Goal: Task Accomplishment & Management: Use online tool/utility

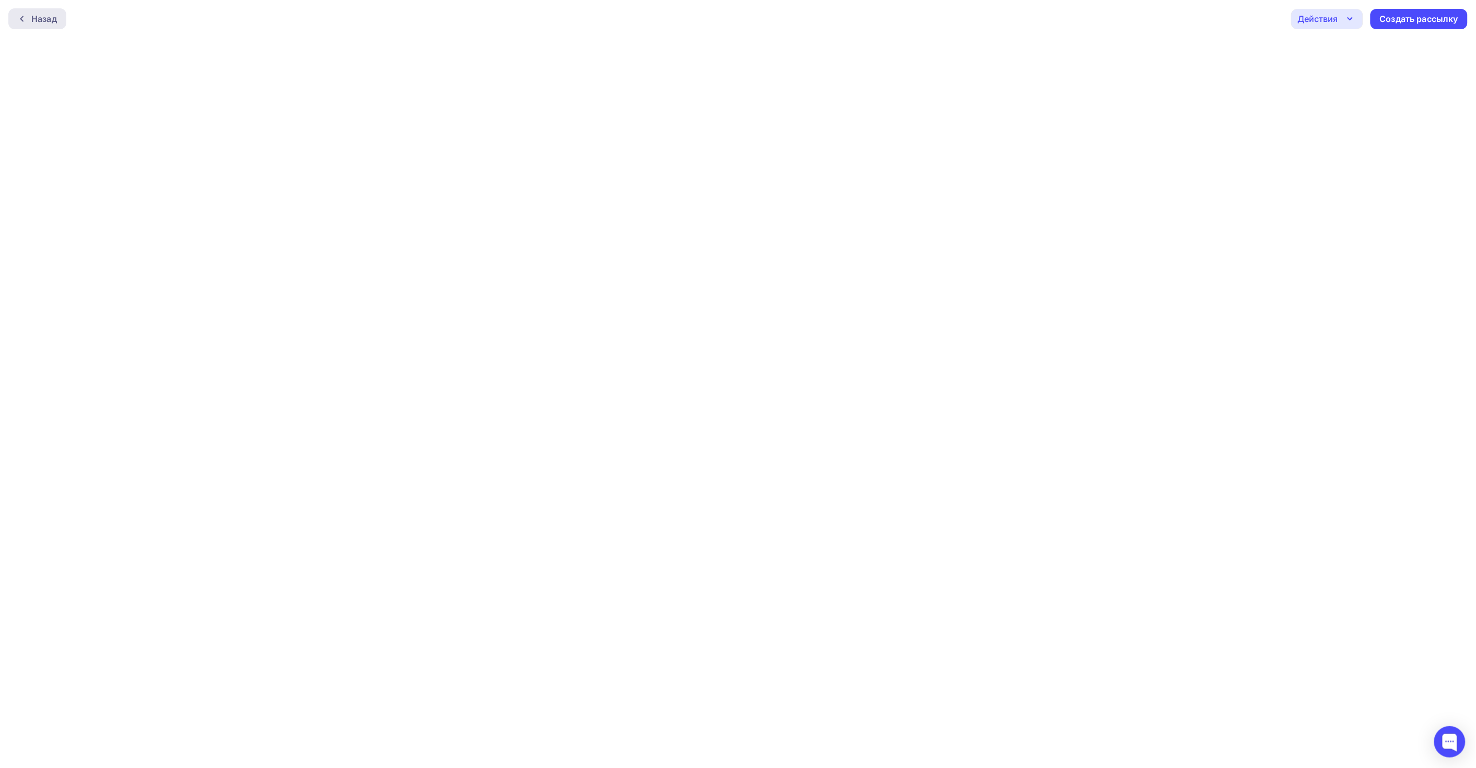
click at [42, 18] on div "Назад" at bounding box center [44, 19] width 26 height 13
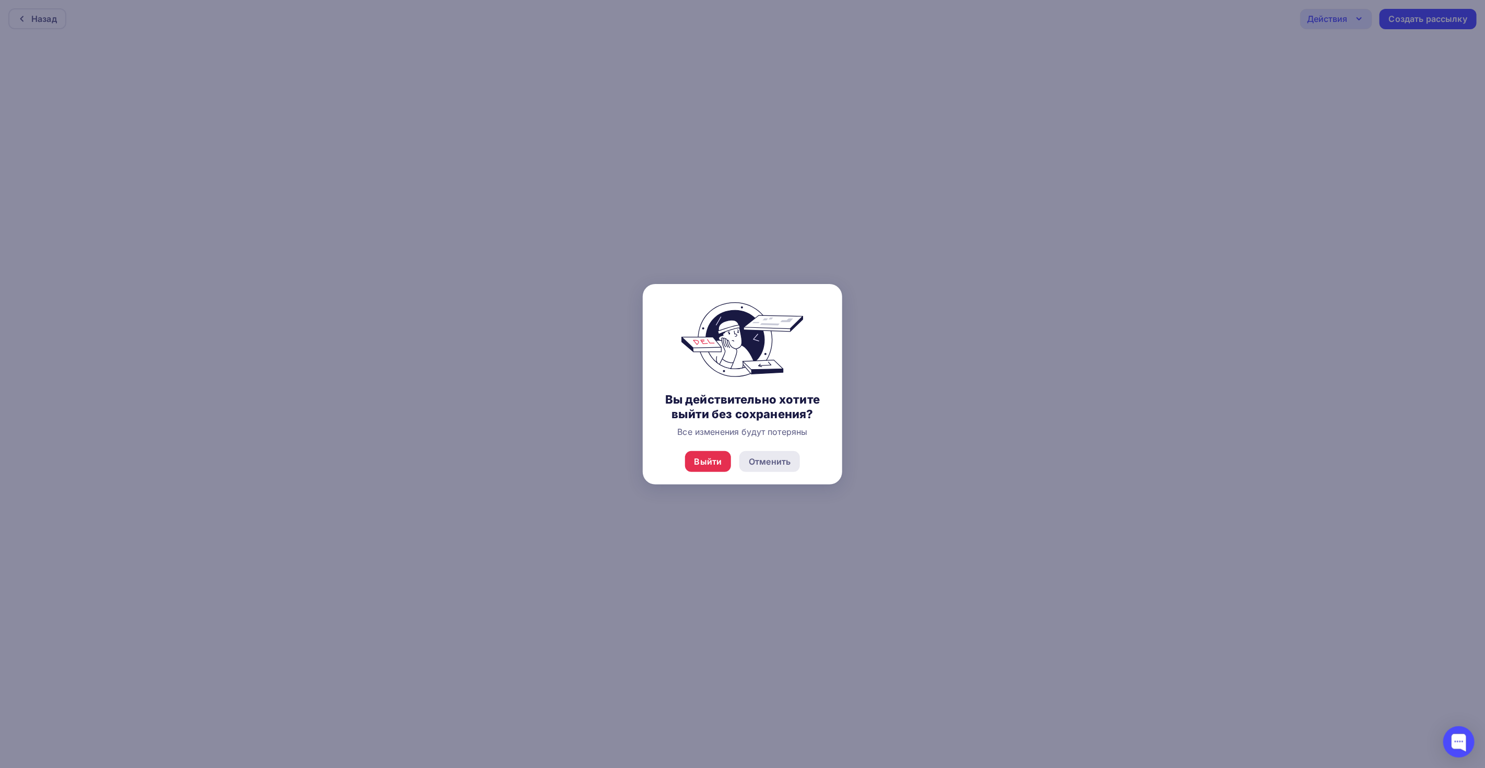
click at [773, 464] on div "Отменить" at bounding box center [770, 461] width 42 height 13
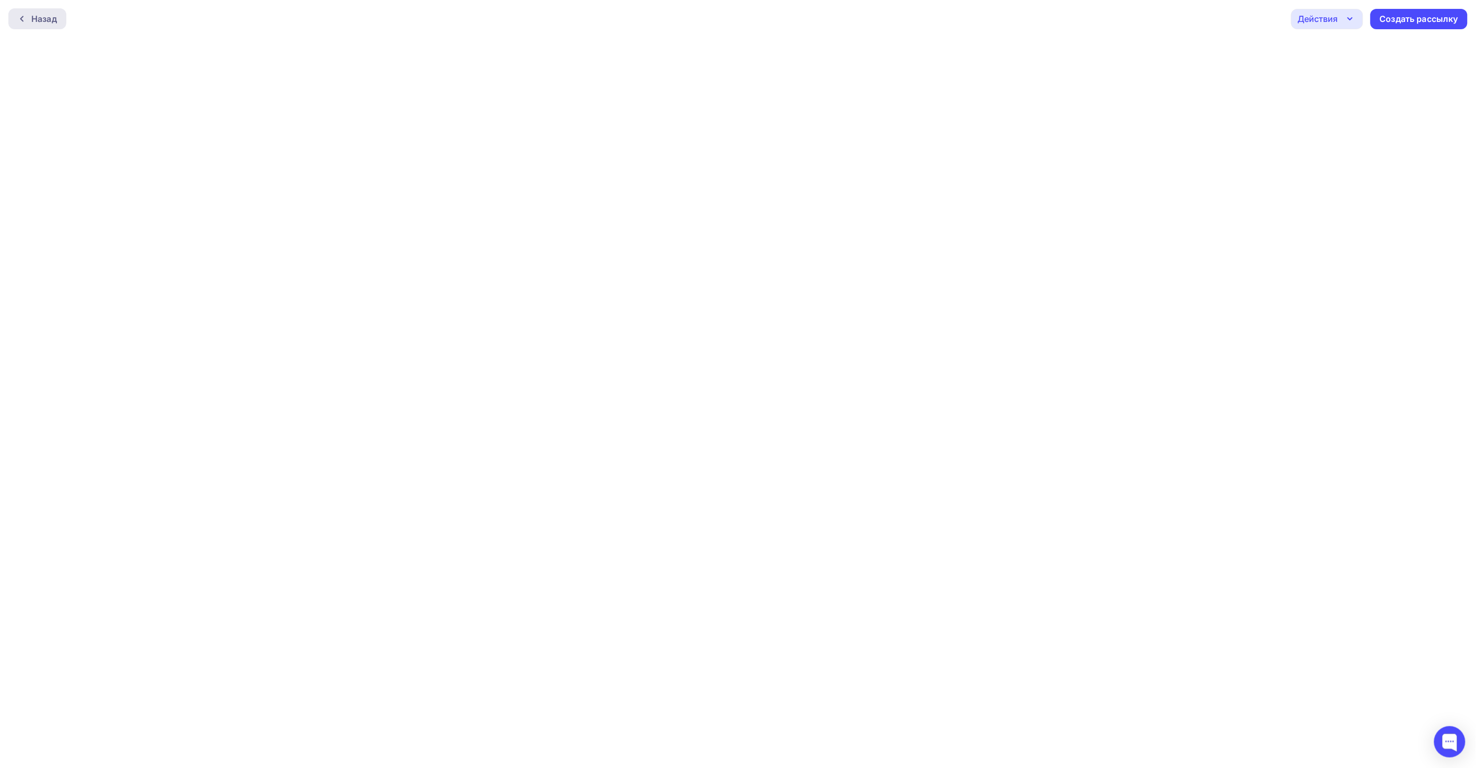
click at [55, 23] on div "Назад" at bounding box center [44, 19] width 26 height 13
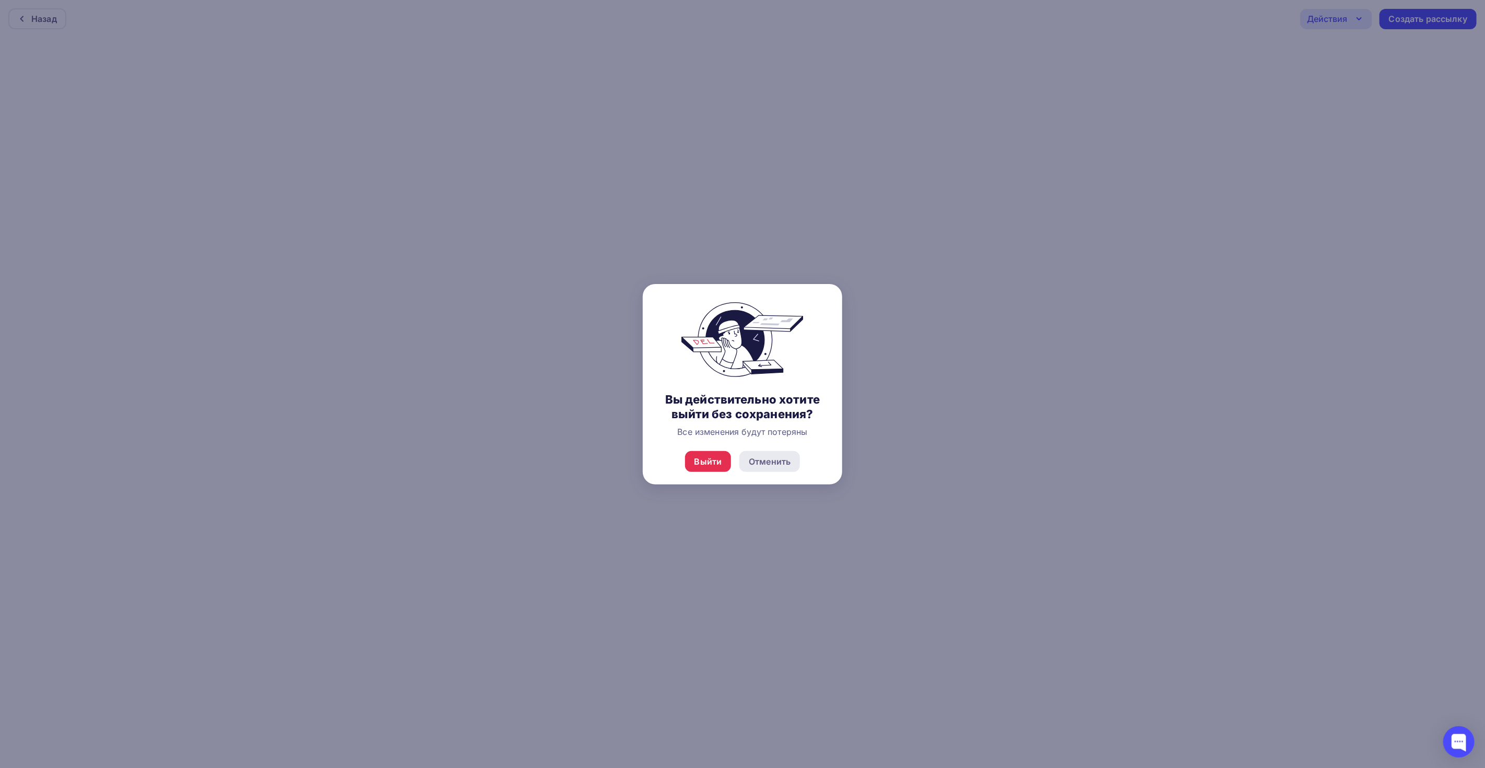
click at [778, 465] on div "Отменить" at bounding box center [770, 461] width 42 height 13
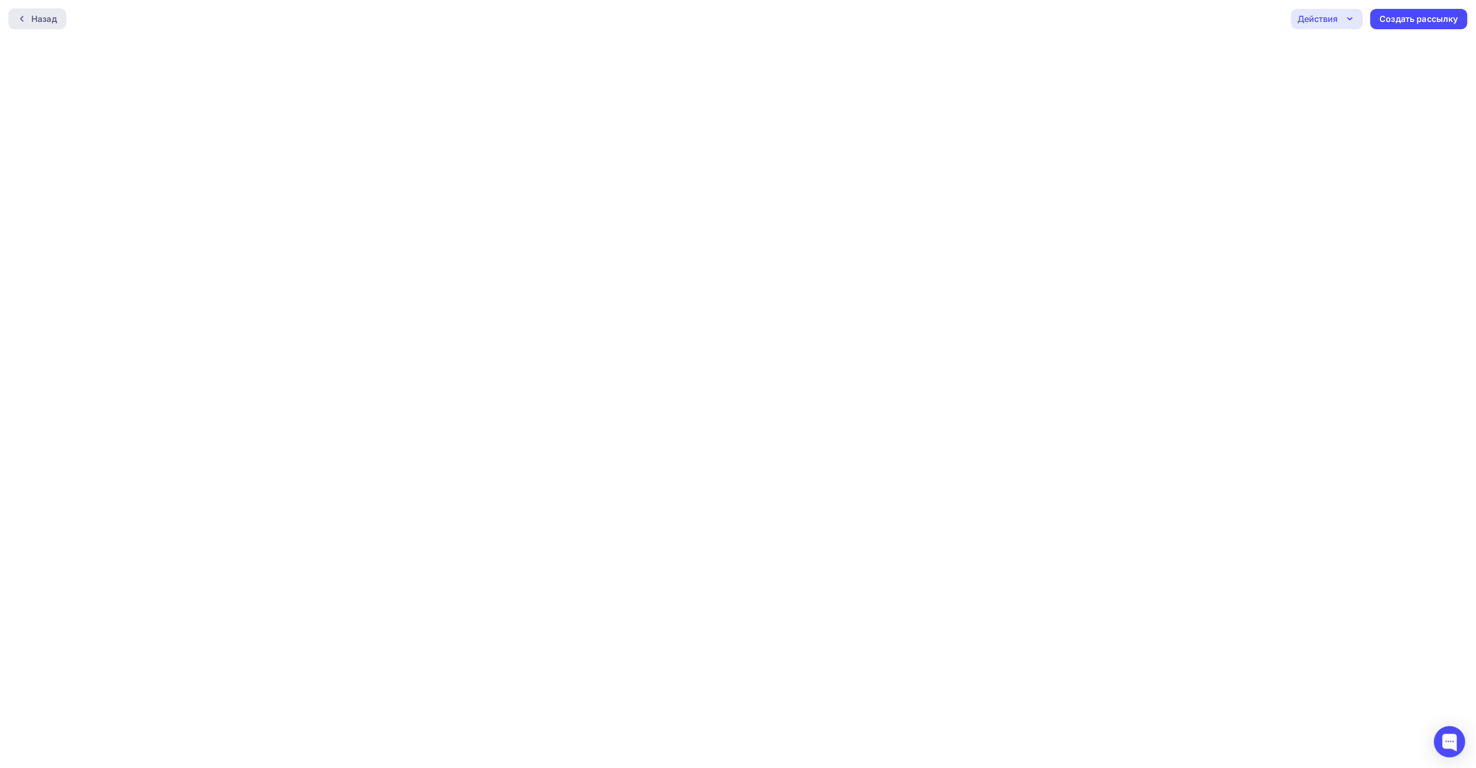
click at [49, 17] on div "Назад" at bounding box center [44, 19] width 26 height 13
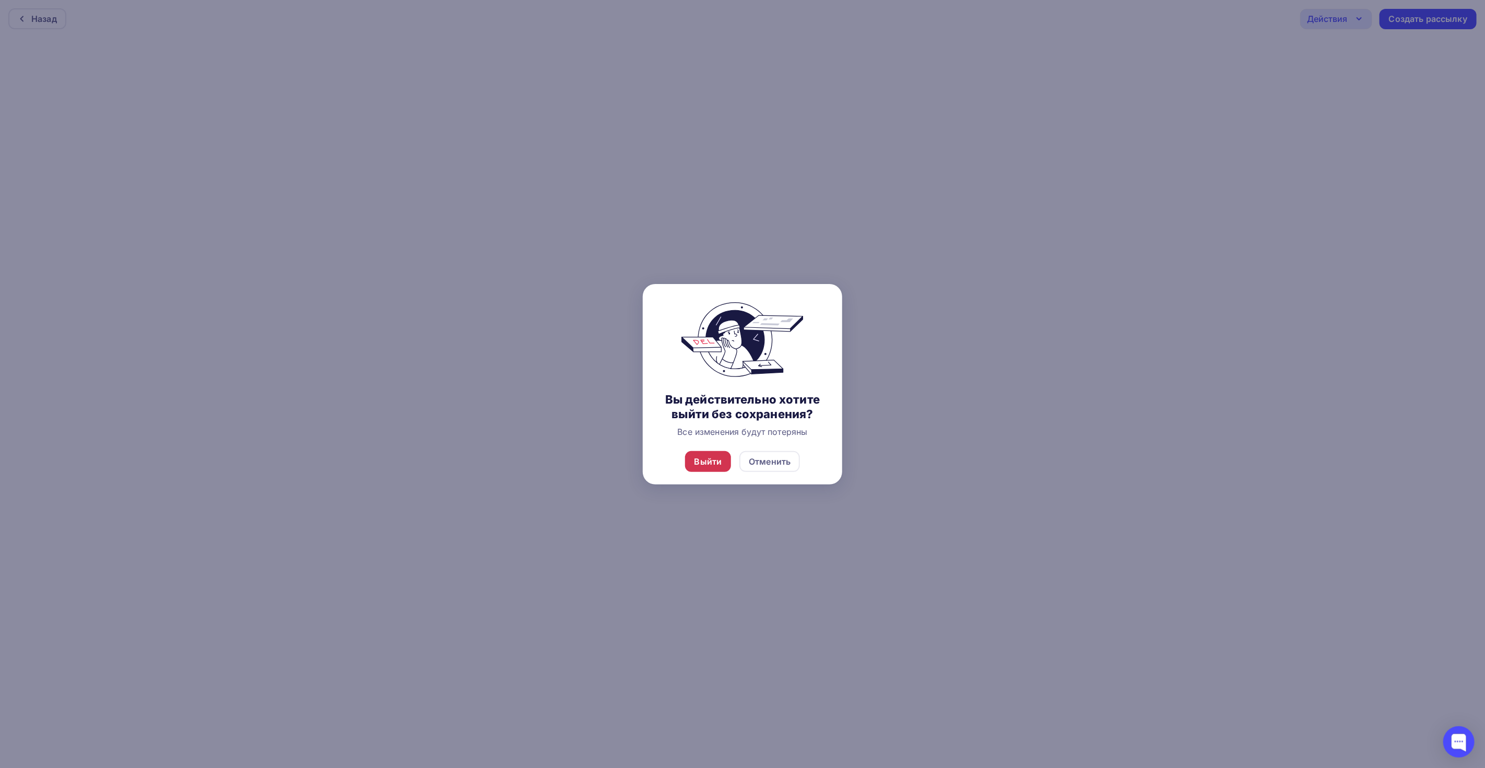
click at [702, 460] on div "Выйти" at bounding box center [709, 461] width 28 height 13
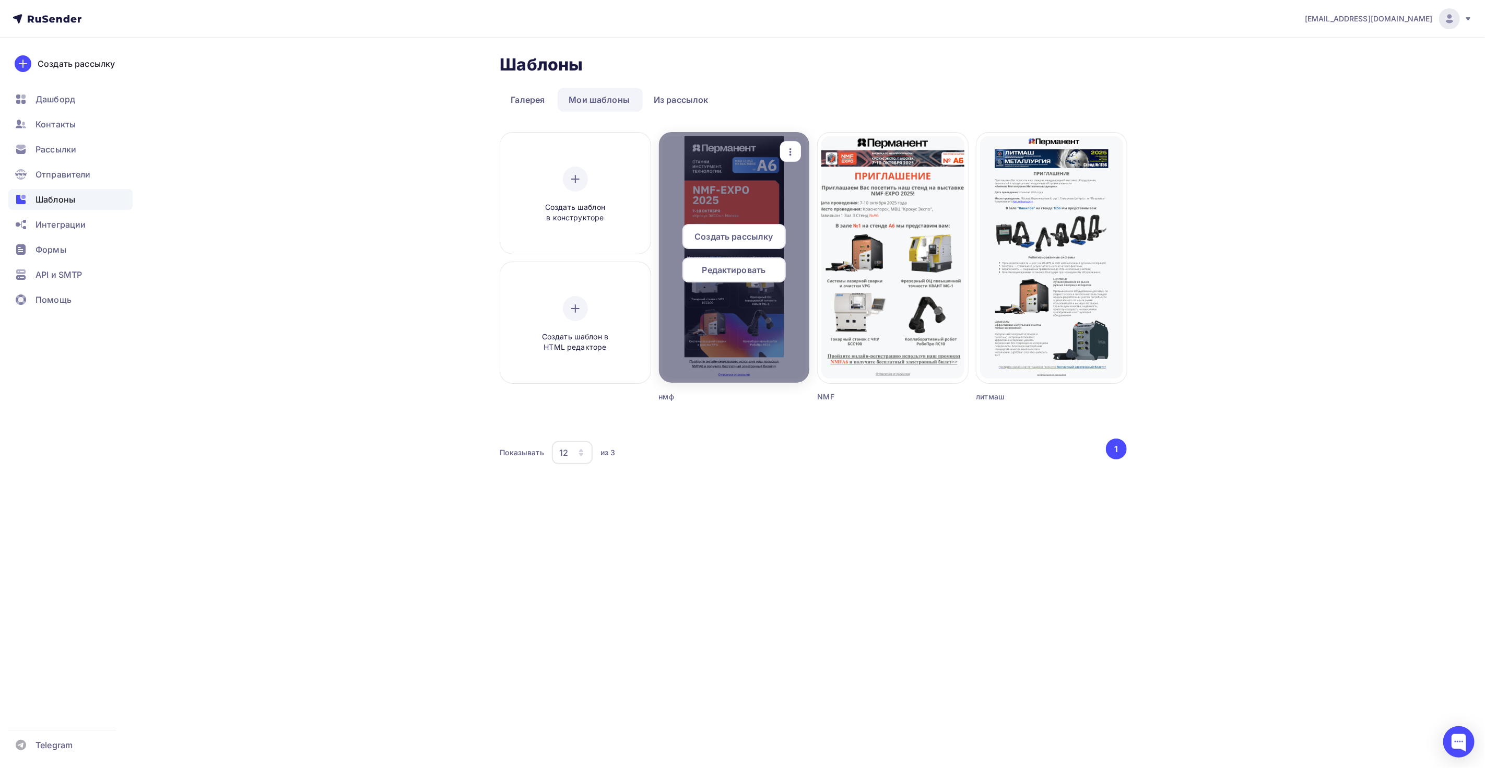
click at [738, 272] on span "Редактировать" at bounding box center [734, 270] width 64 height 13
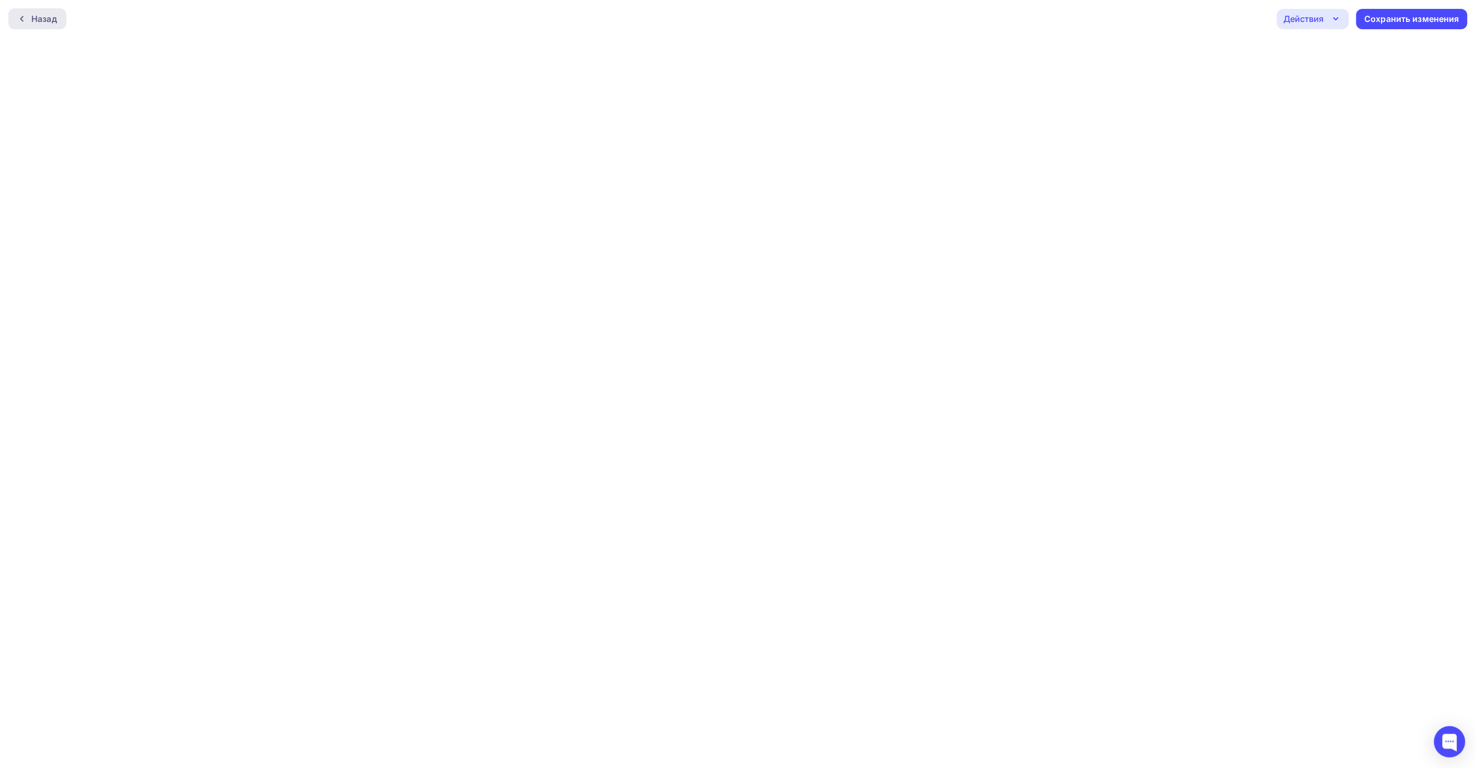
click at [23, 24] on div "Назад" at bounding box center [37, 18] width 58 height 21
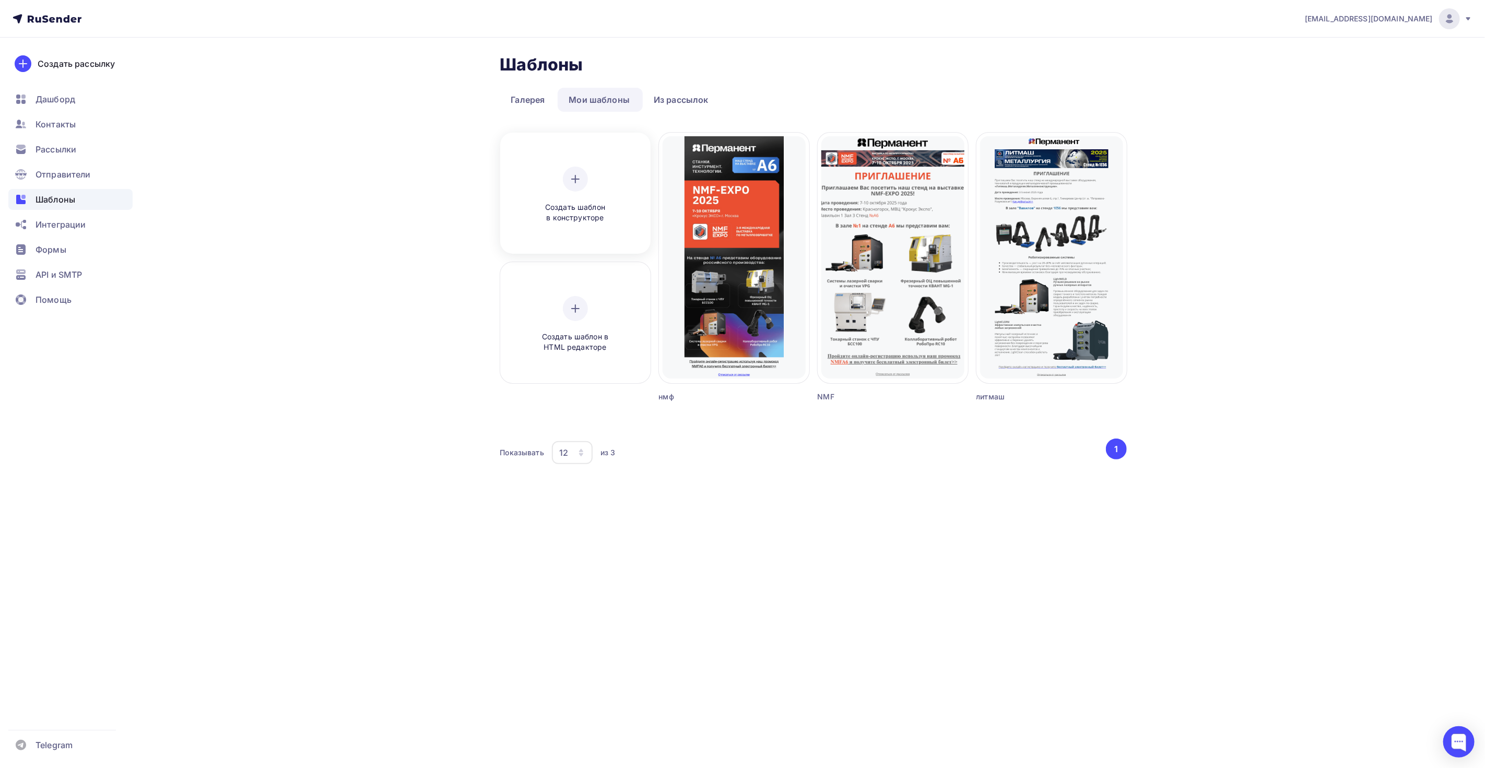
click at [550, 161] on div "Создать шаблон в конструкторе" at bounding box center [575, 194] width 143 height 117
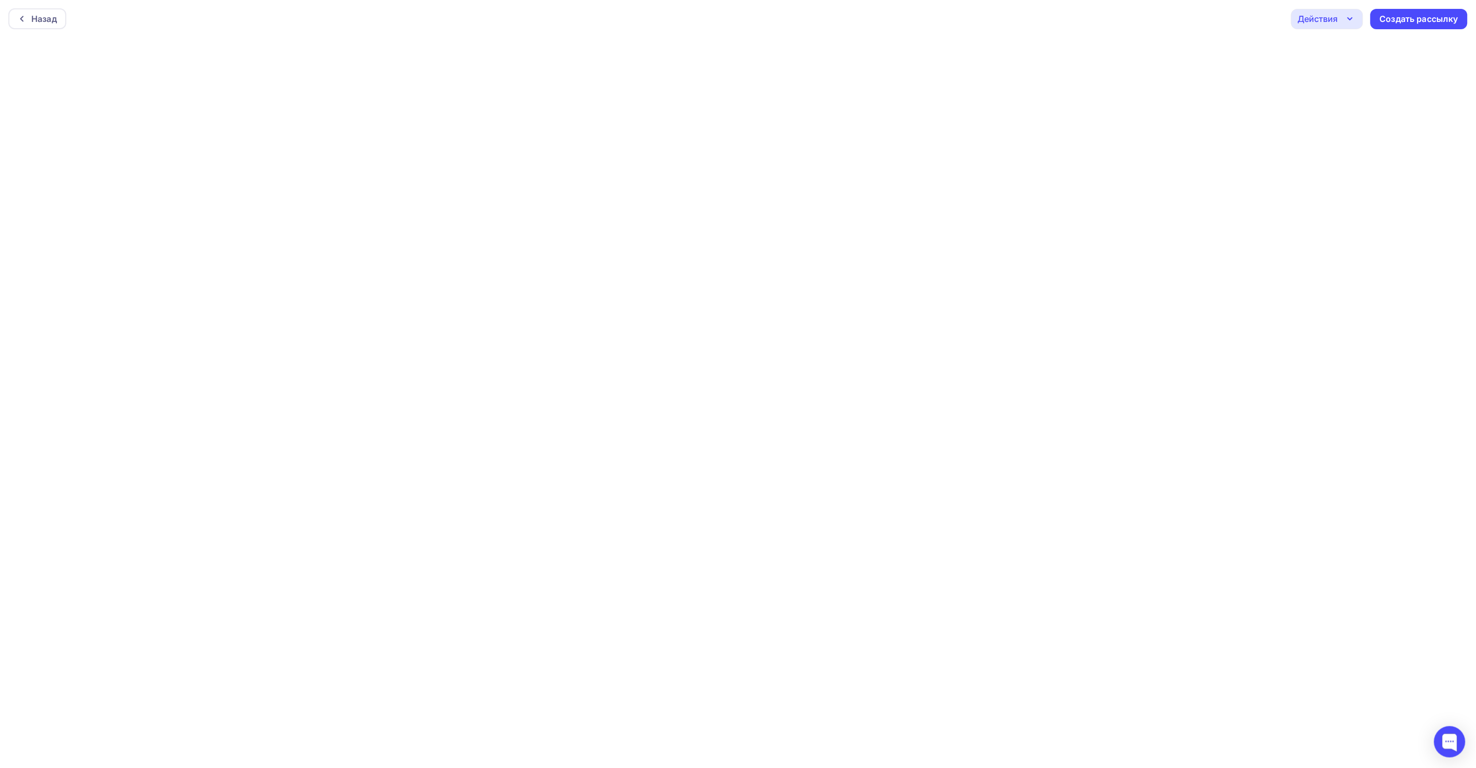
click at [1334, 20] on div "Действия" at bounding box center [1318, 19] width 40 height 13
click at [1318, 50] on div "Отправить тестовое письмо" at bounding box center [1374, 49] width 140 height 13
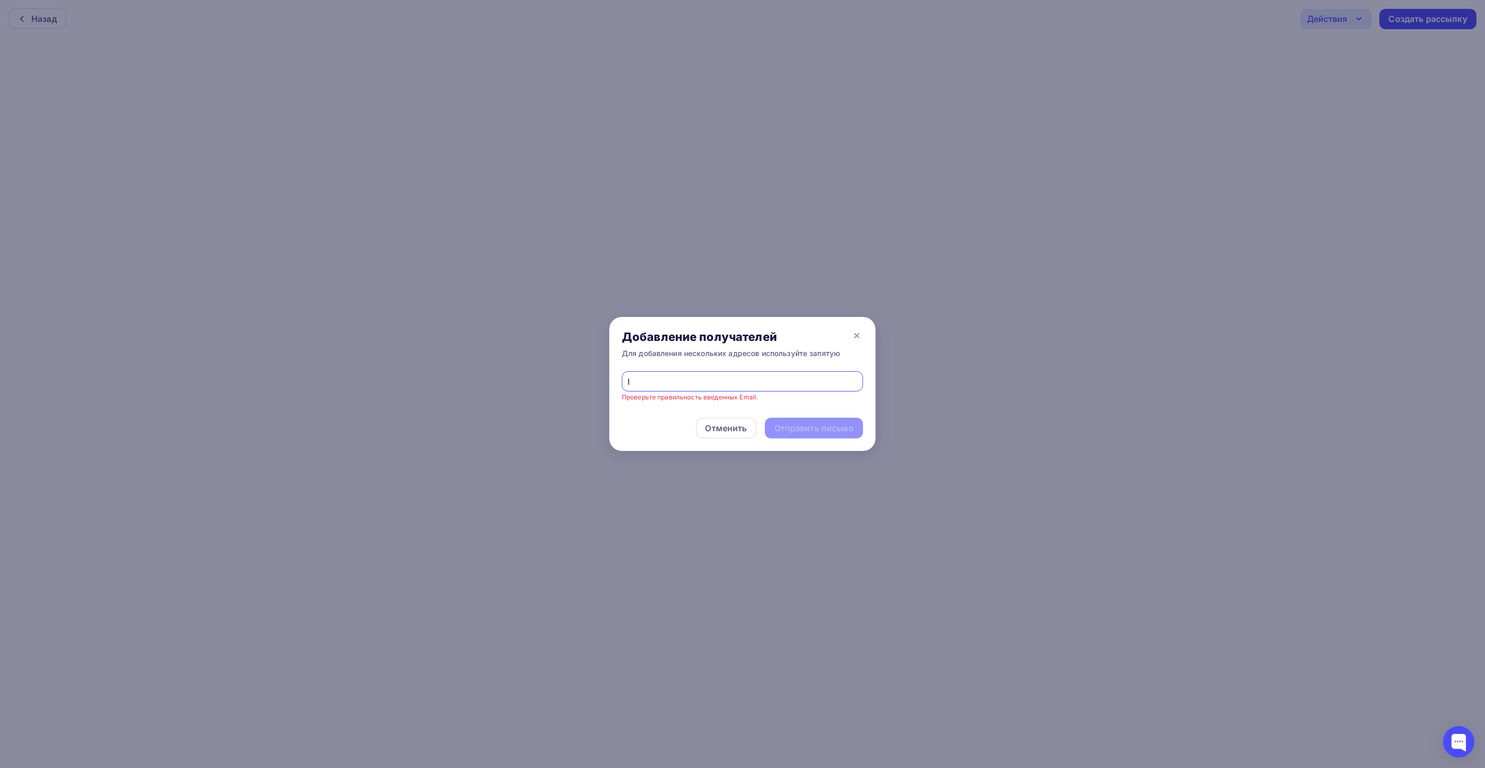
type input "lyzhenko@permanent.ru"
click at [831, 428] on div "Отправить письмо" at bounding box center [813, 428] width 79 height 12
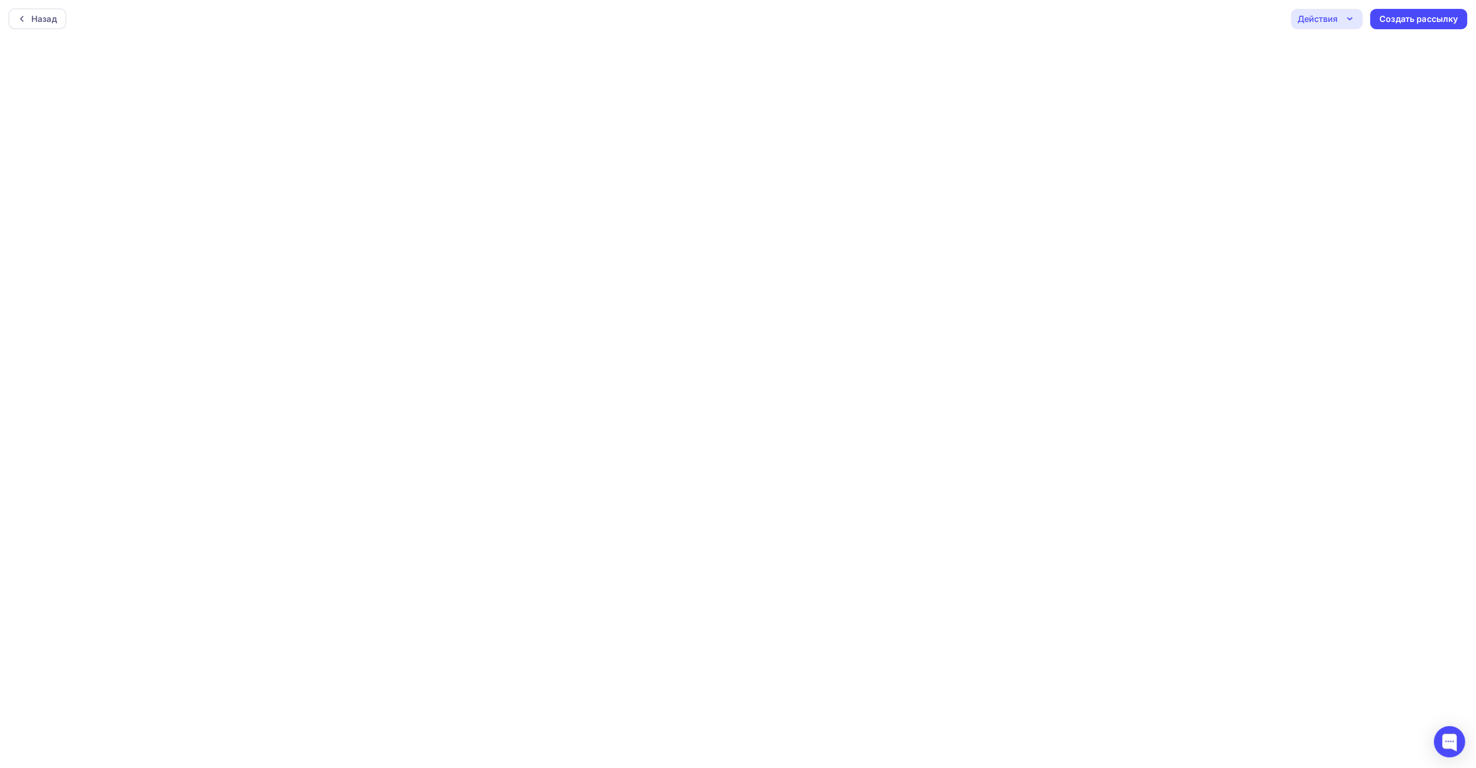
click at [1344, 28] on div "Действия" at bounding box center [1327, 19] width 72 height 20
click at [1356, 97] on div "Сохранить в Мои шаблоны" at bounding box center [1381, 99] width 114 height 13
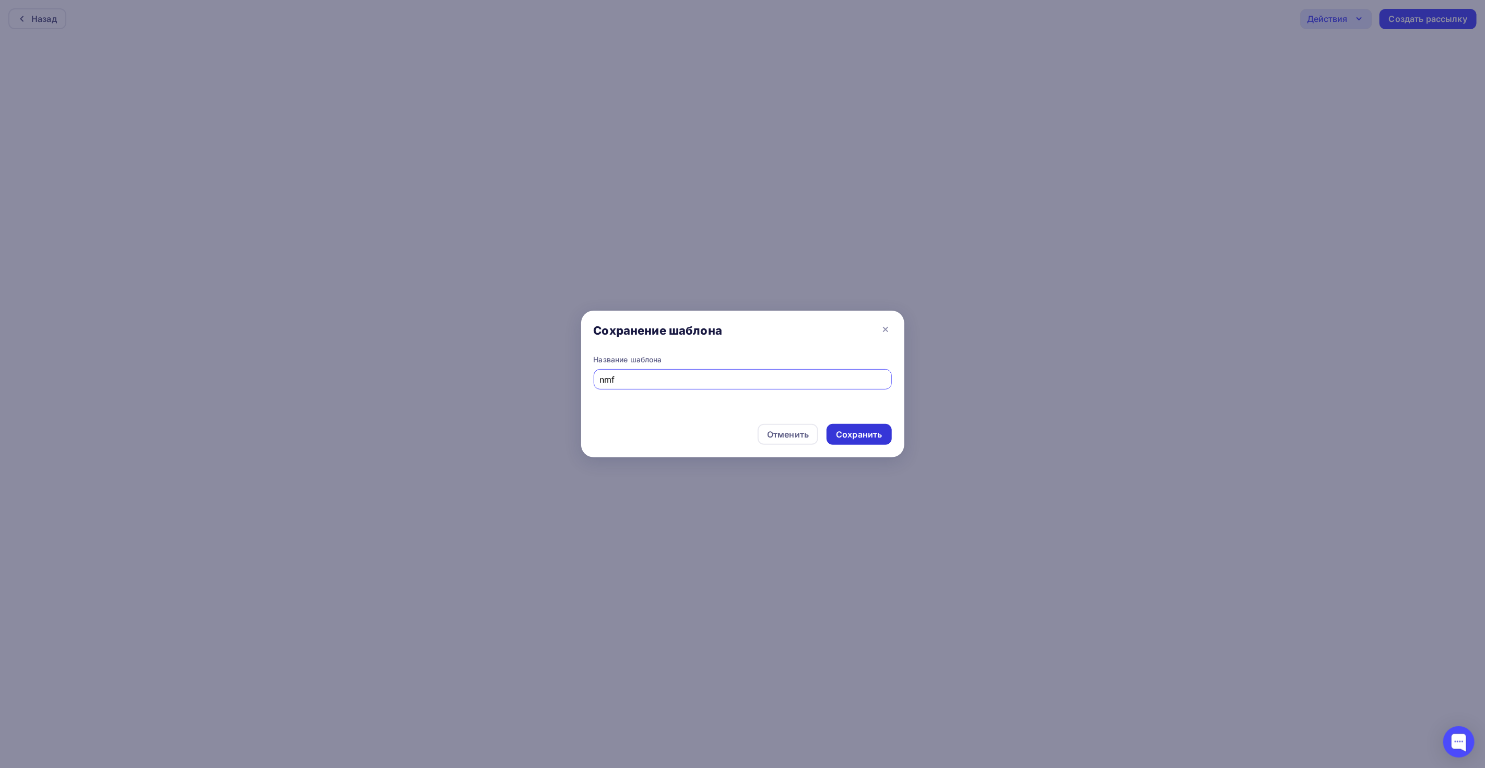
type input "nmf"
click at [861, 430] on div "Сохранить" at bounding box center [859, 435] width 46 height 12
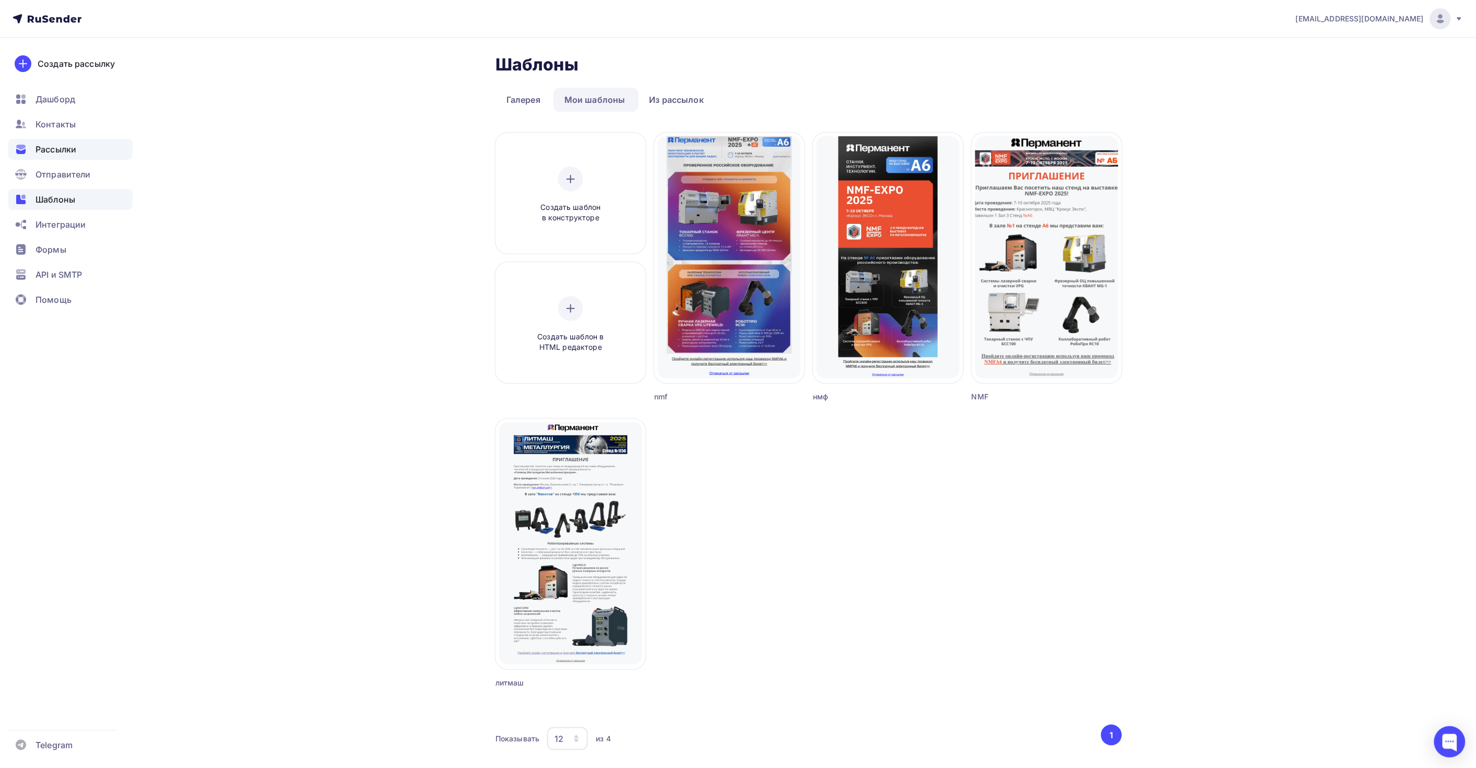
click at [90, 147] on div "Рассылки" at bounding box center [70, 149] width 124 height 21
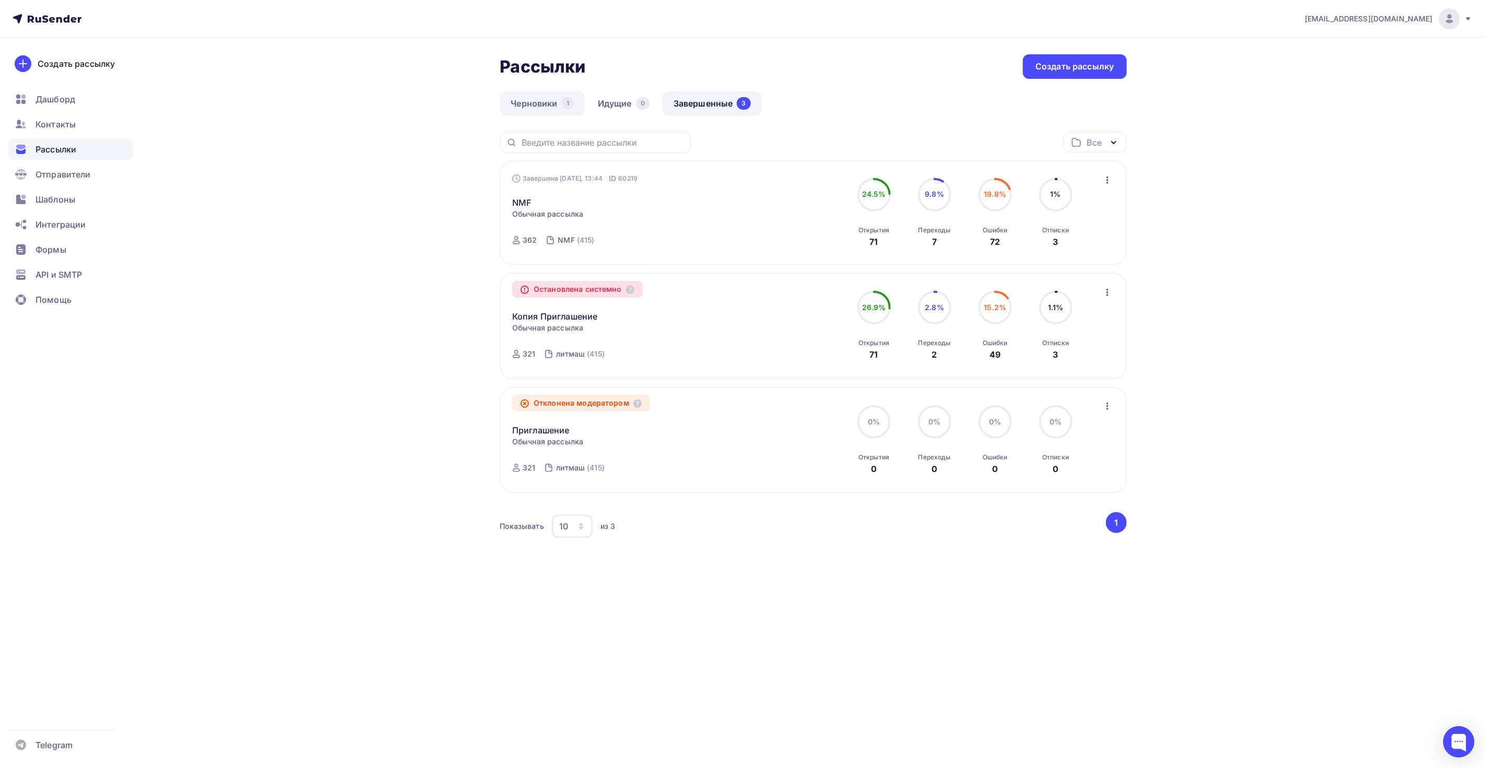
click at [550, 109] on link "Черновики 1" at bounding box center [542, 103] width 85 height 24
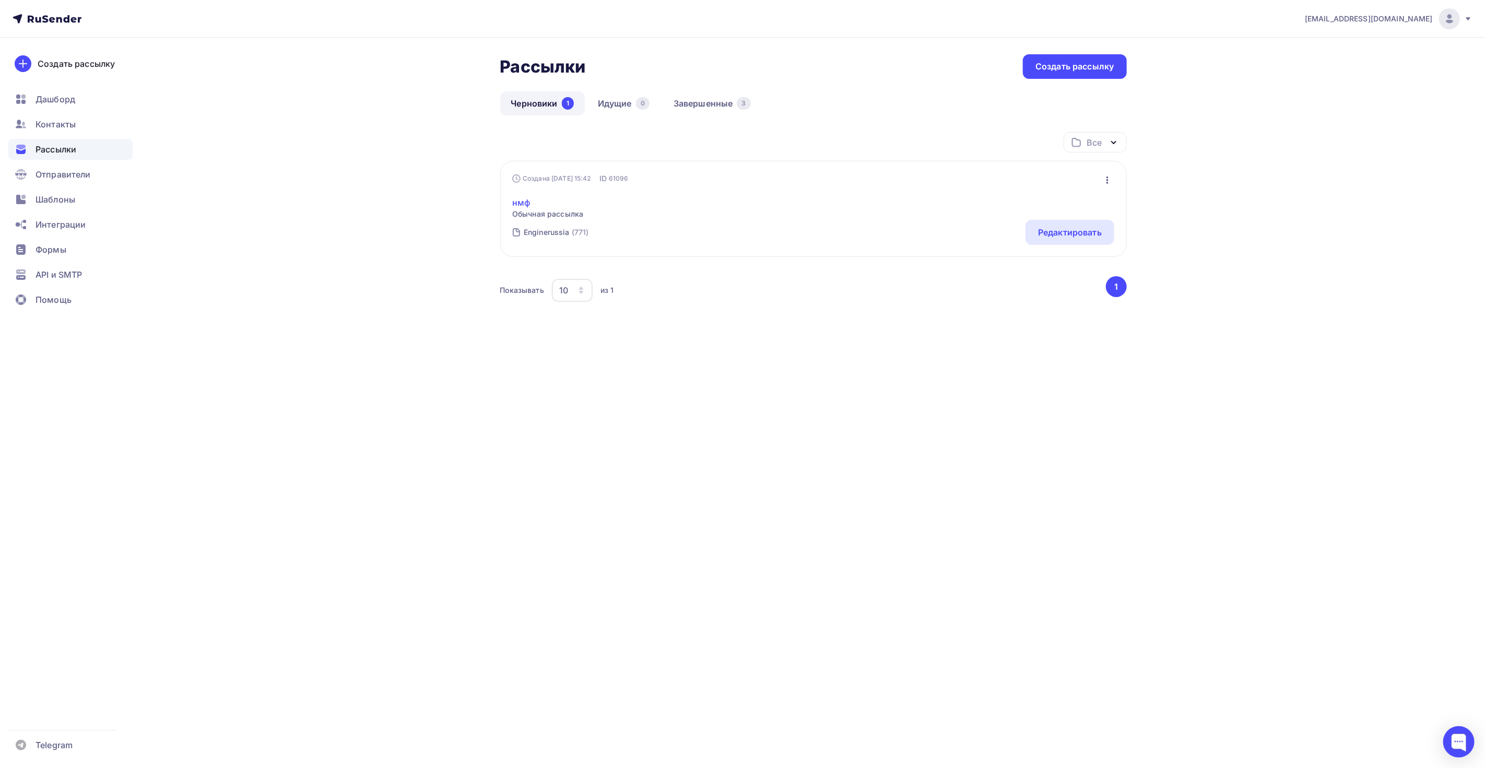
click at [519, 206] on link "нмф" at bounding box center [547, 202] width 71 height 13
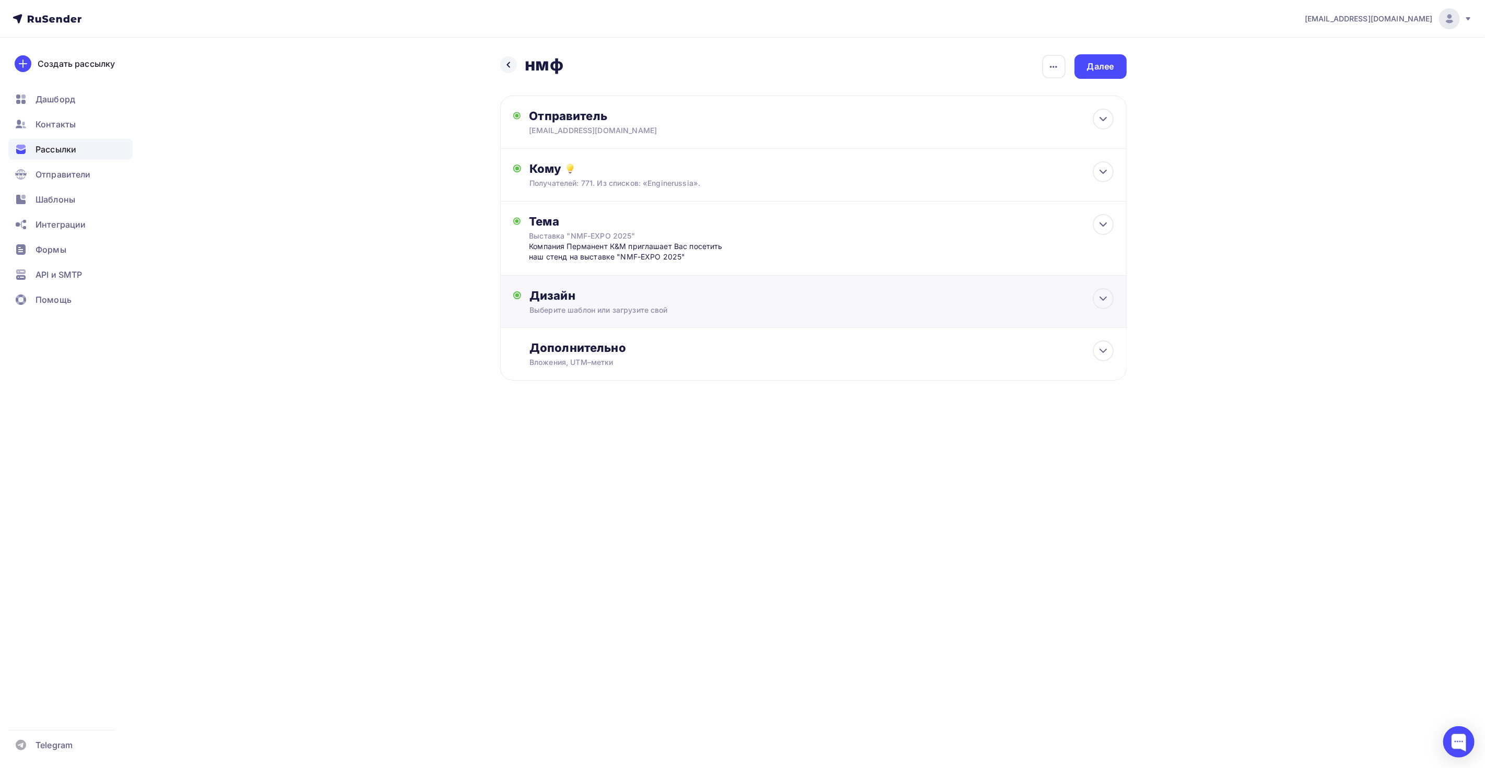
click at [590, 299] on div "Дизайн" at bounding box center [822, 295] width 584 height 15
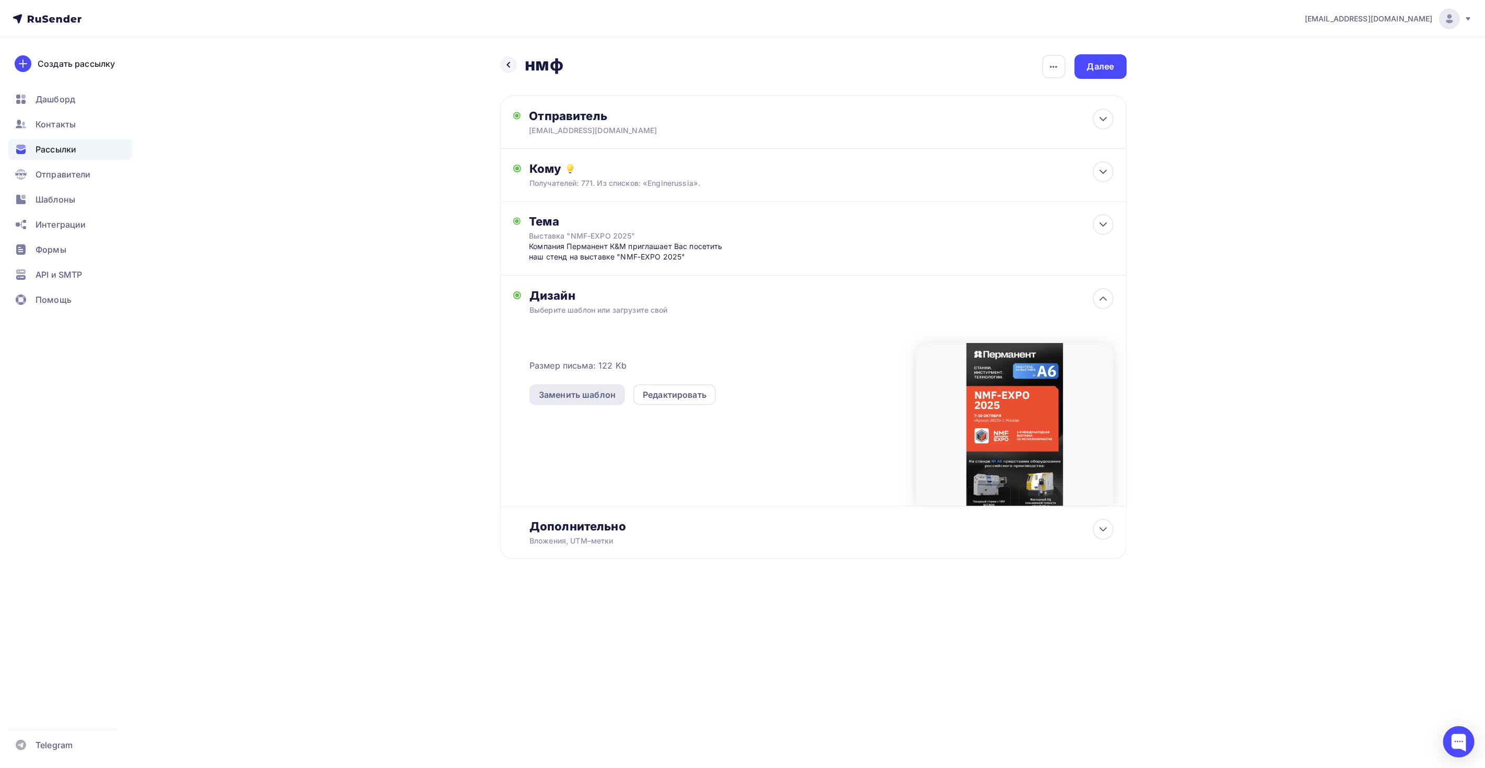
click at [598, 391] on div "Заменить шаблон" at bounding box center [577, 395] width 77 height 13
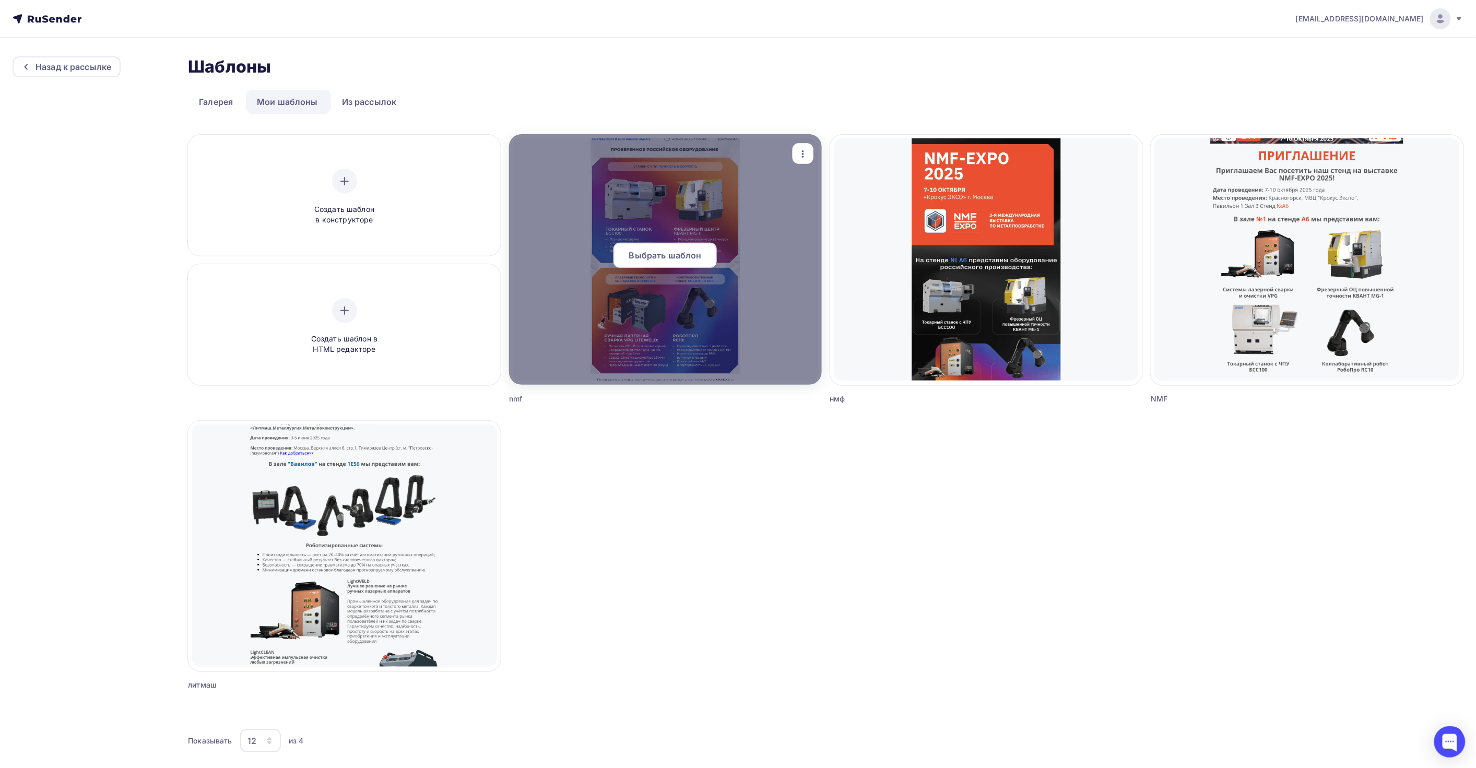
click at [669, 253] on span "Выбрать шаблон" at bounding box center [665, 255] width 73 height 13
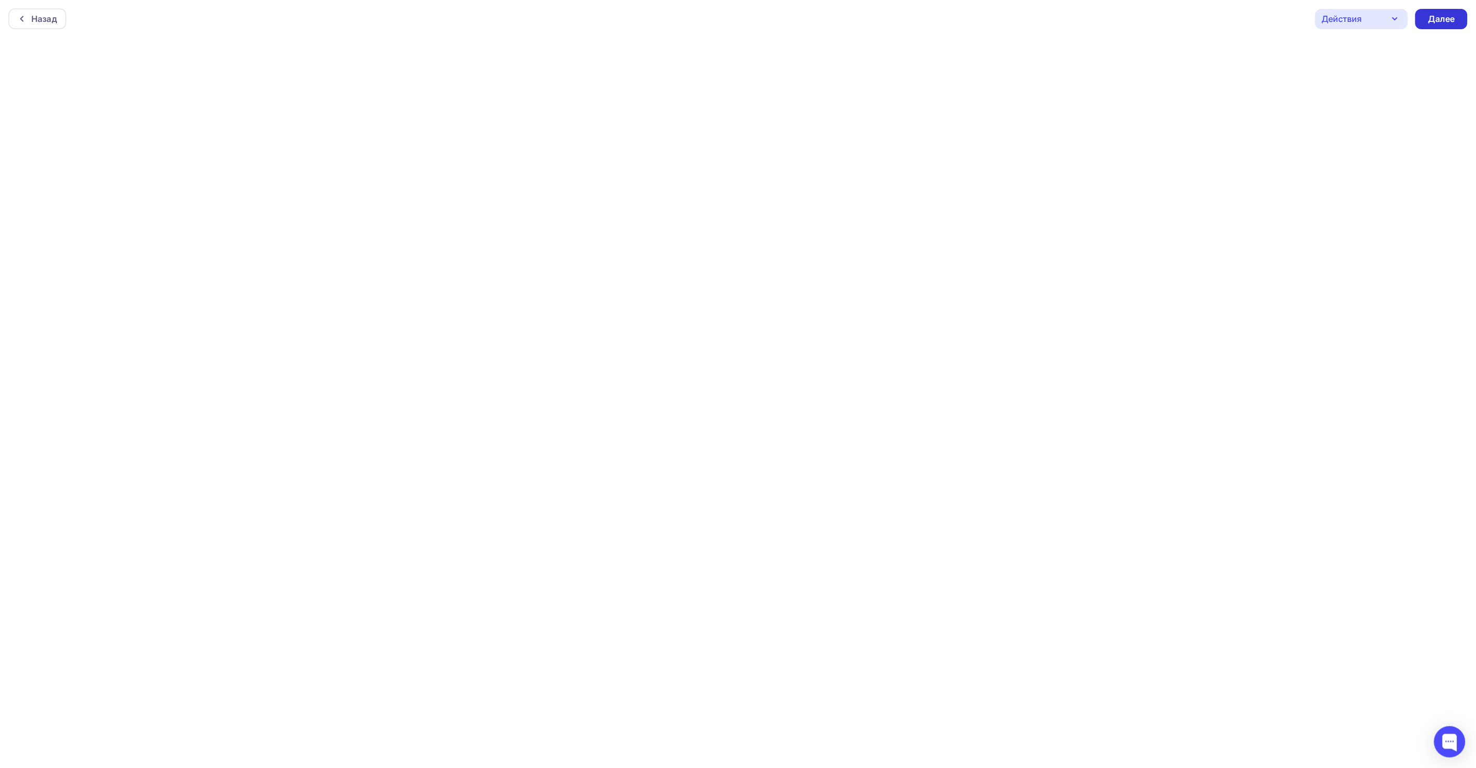
click at [1431, 14] on div "Далее" at bounding box center [1441, 19] width 27 height 12
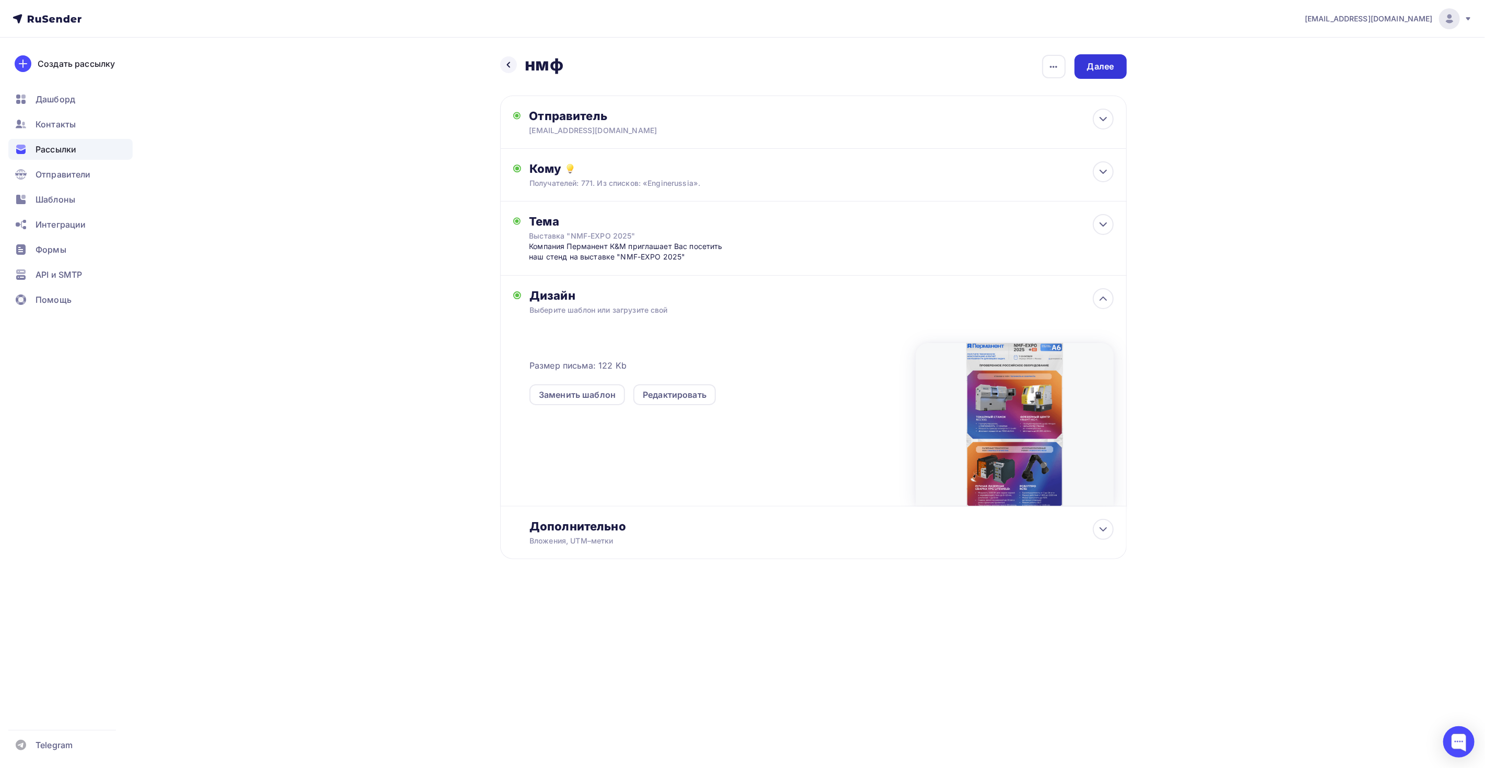
click at [1110, 67] on div "Далее" at bounding box center [1100, 67] width 27 height 12
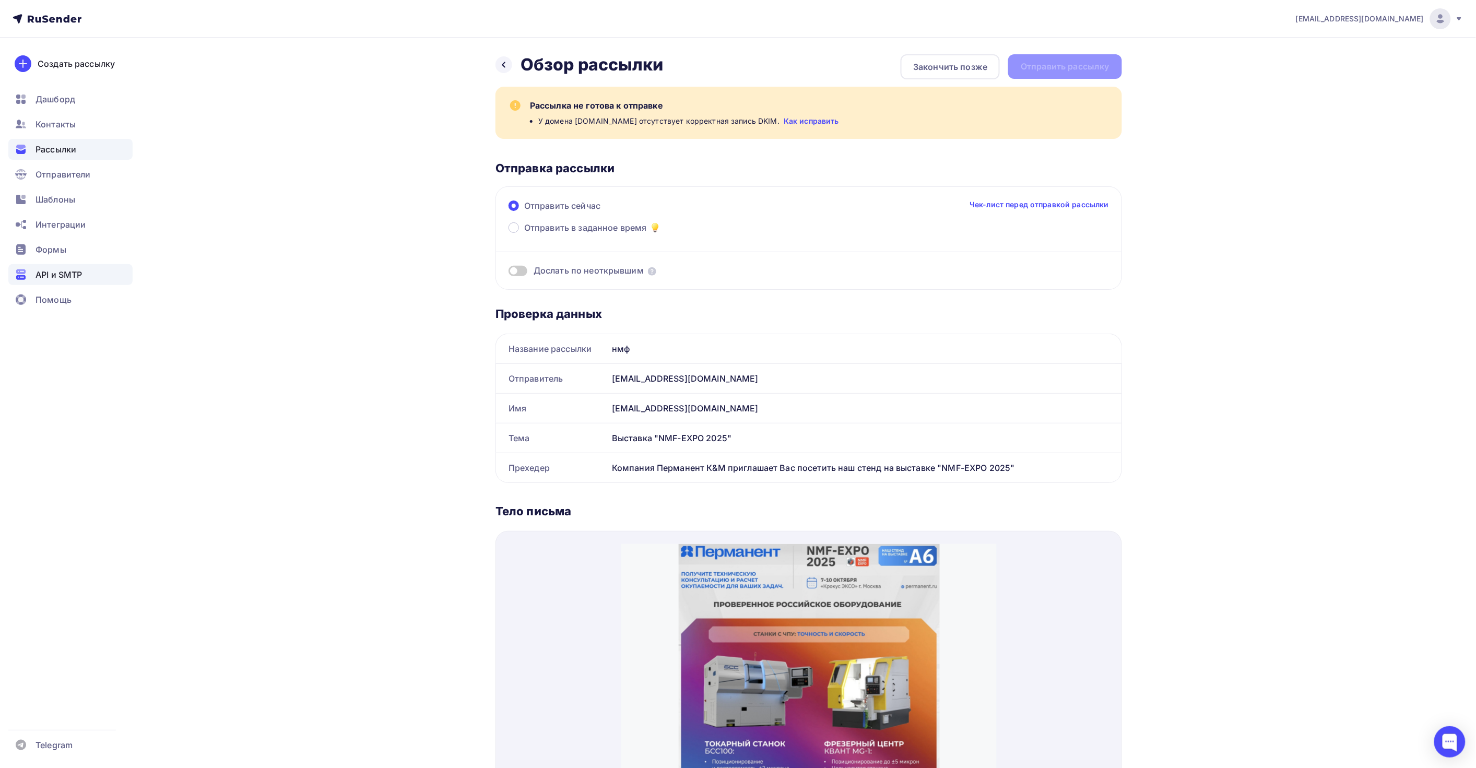
click at [79, 269] on span "API и SMTP" at bounding box center [59, 274] width 46 height 13
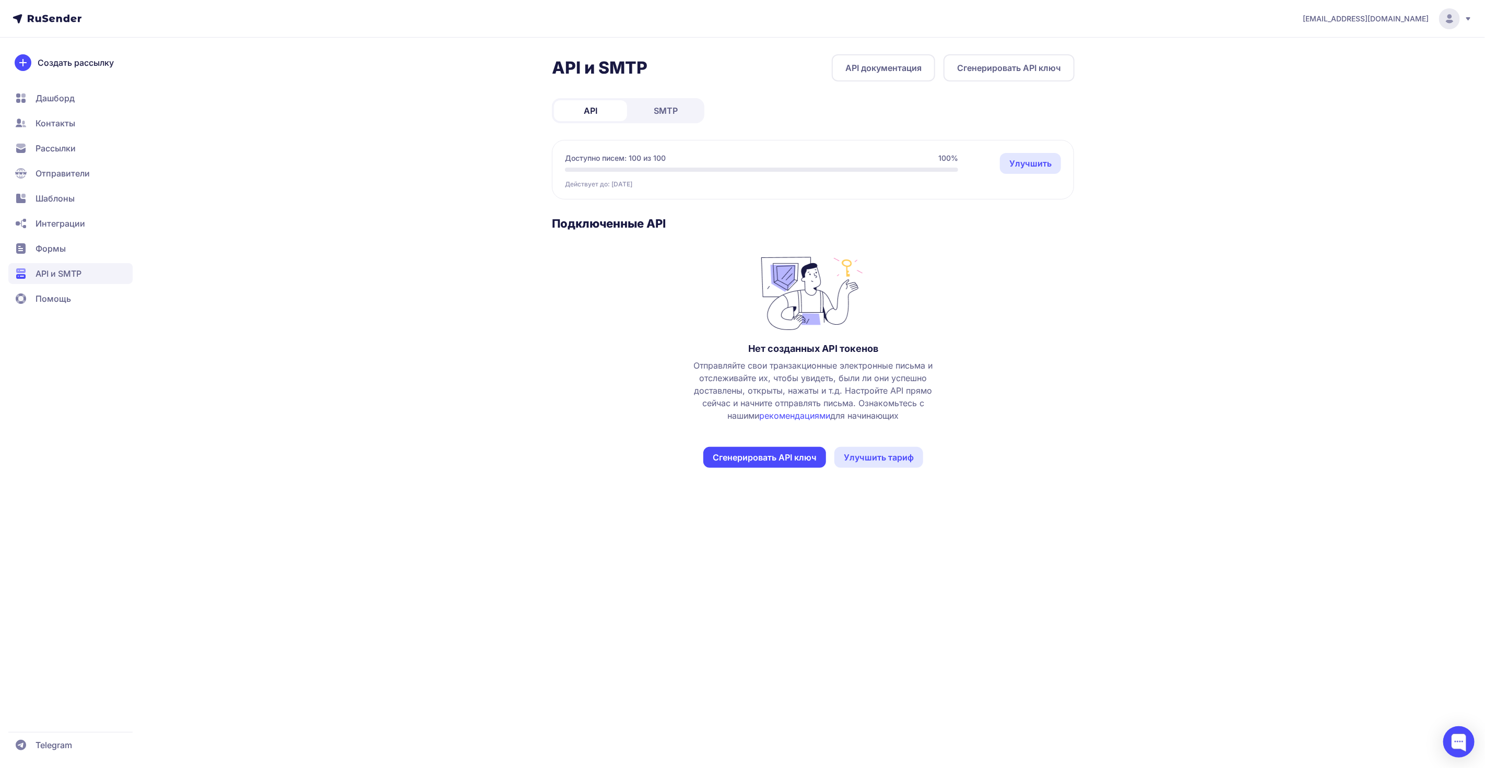
click at [665, 107] on span "SMTP" at bounding box center [666, 110] width 24 height 13
click at [569, 105] on link "API" at bounding box center [590, 110] width 73 height 21
click at [92, 183] on span "Отправители" at bounding box center [70, 173] width 124 height 21
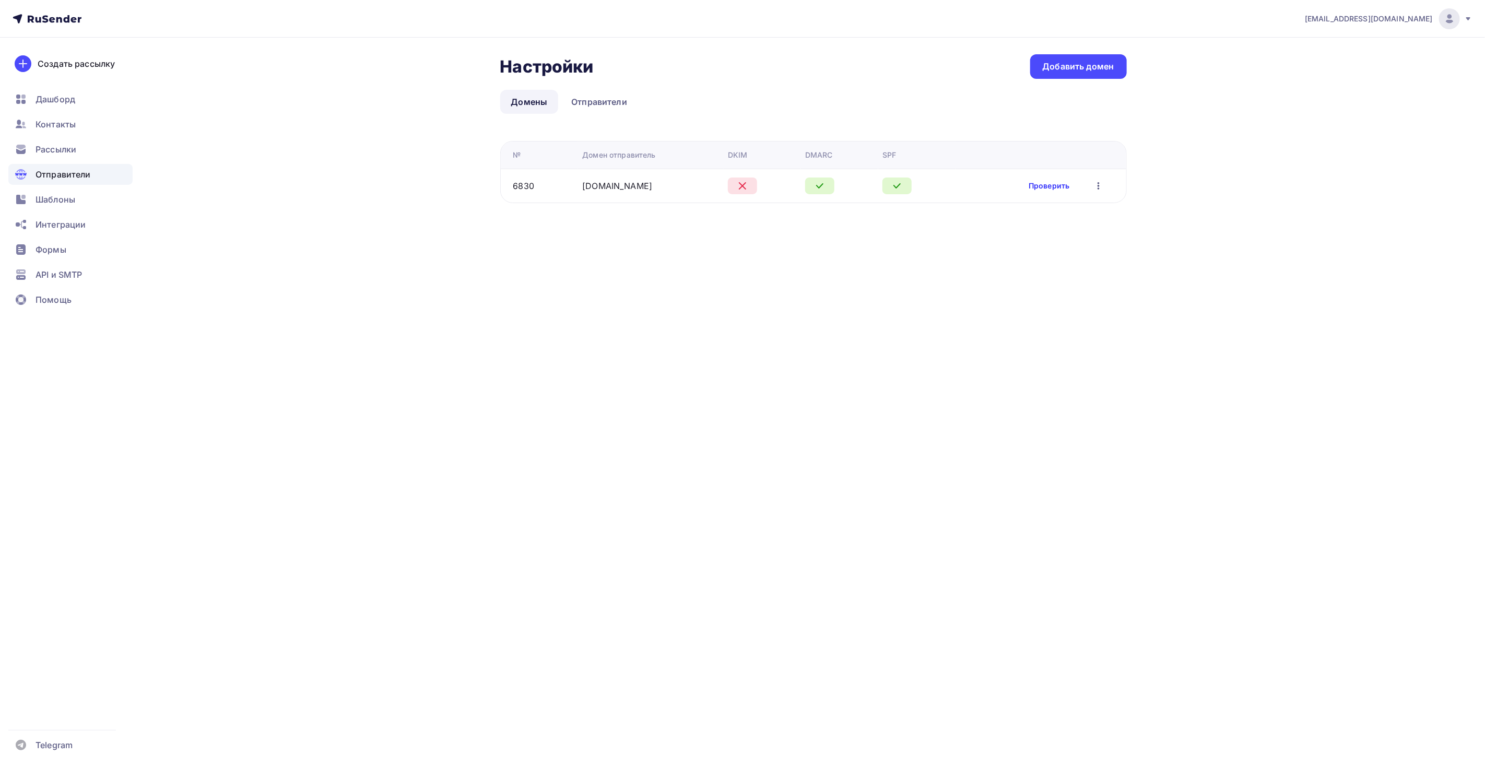
click at [1043, 185] on link "Проверить" at bounding box center [1049, 186] width 41 height 10
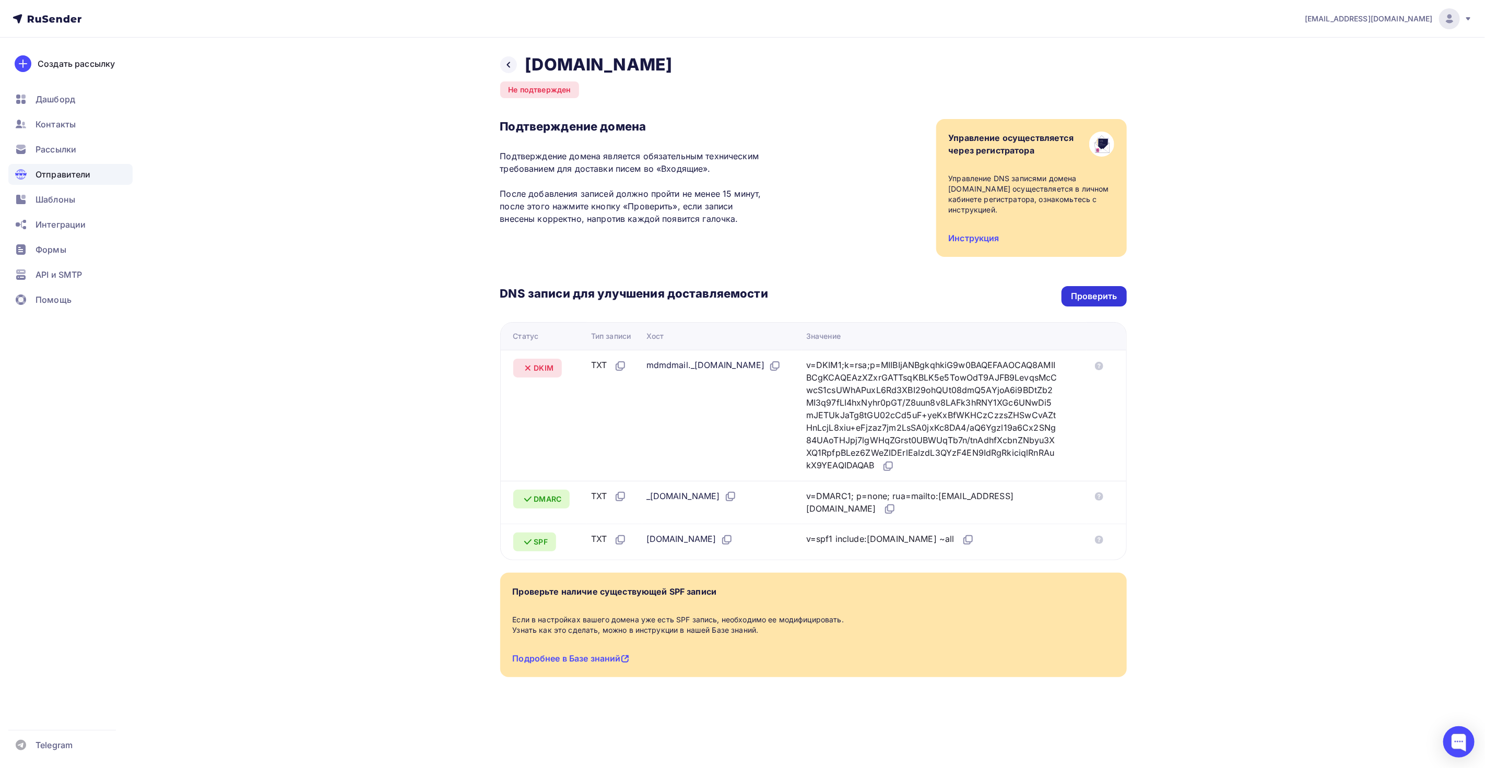
click at [1077, 303] on div "Проверить" at bounding box center [1094, 296] width 65 height 20
click at [1090, 298] on div "Проверить" at bounding box center [1094, 296] width 46 height 12
click at [1099, 293] on div "Проверить" at bounding box center [1094, 296] width 46 height 12
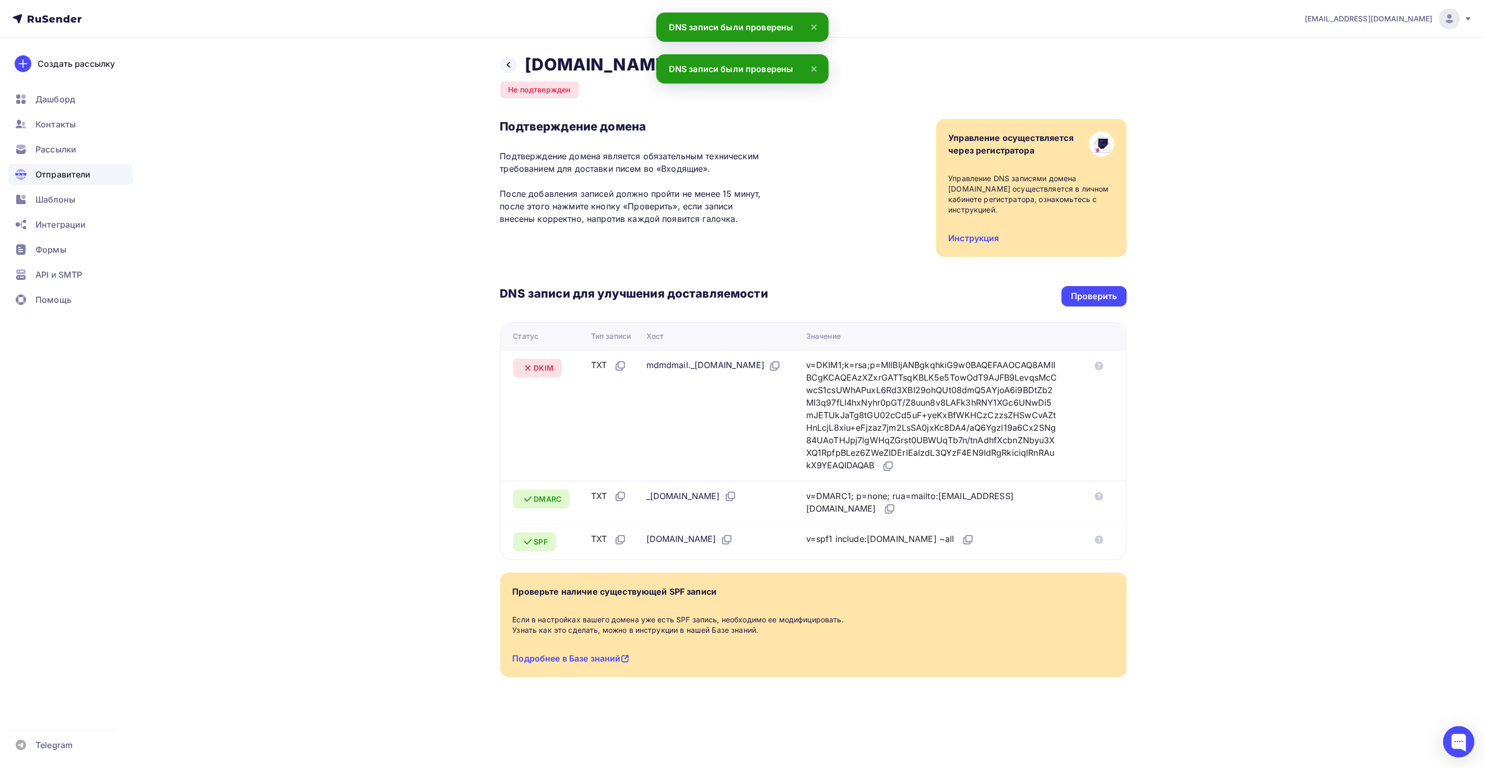
click at [1075, 281] on div "DNS записи для улучшения доставляемости Проверить Статус Тип записи Хост Значен…" at bounding box center [813, 408] width 627 height 303
click at [1077, 296] on div "Проверить" at bounding box center [1094, 296] width 46 height 12
click at [1077, 298] on div "Проверить" at bounding box center [1094, 296] width 46 height 12
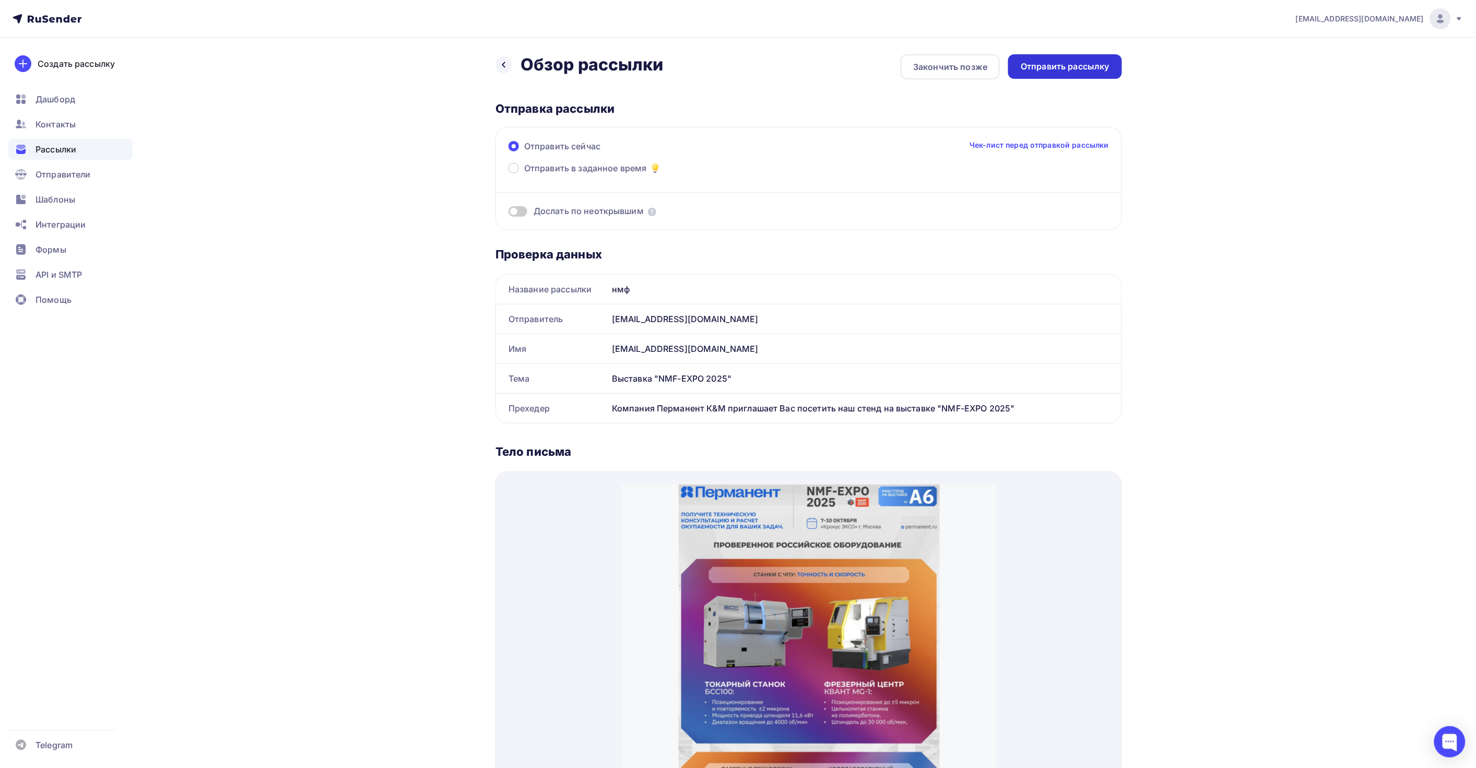
click at [1027, 71] on div "Отправить рассылку" at bounding box center [1065, 67] width 89 height 12
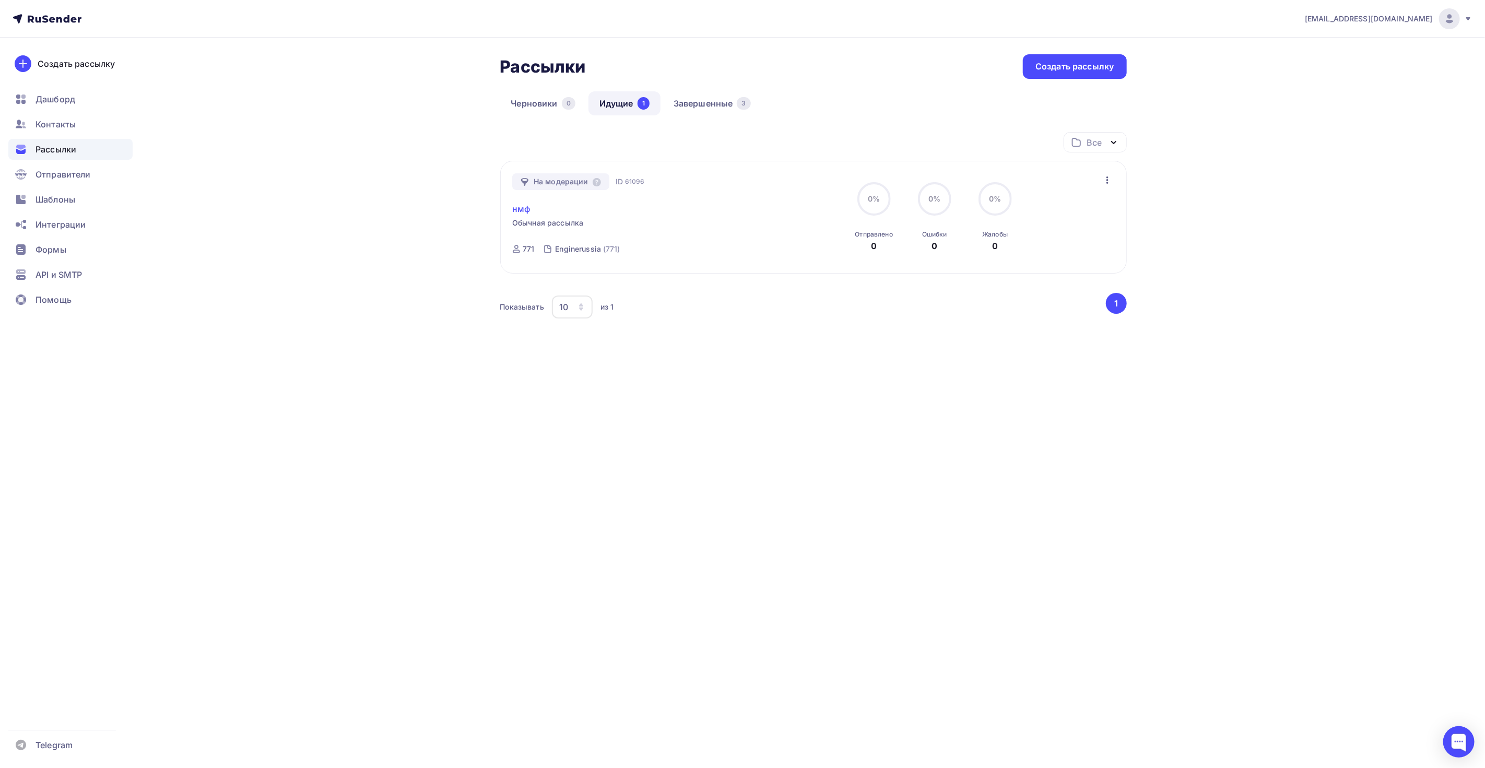
click at [520, 213] on link "нмф" at bounding box center [521, 209] width 18 height 13
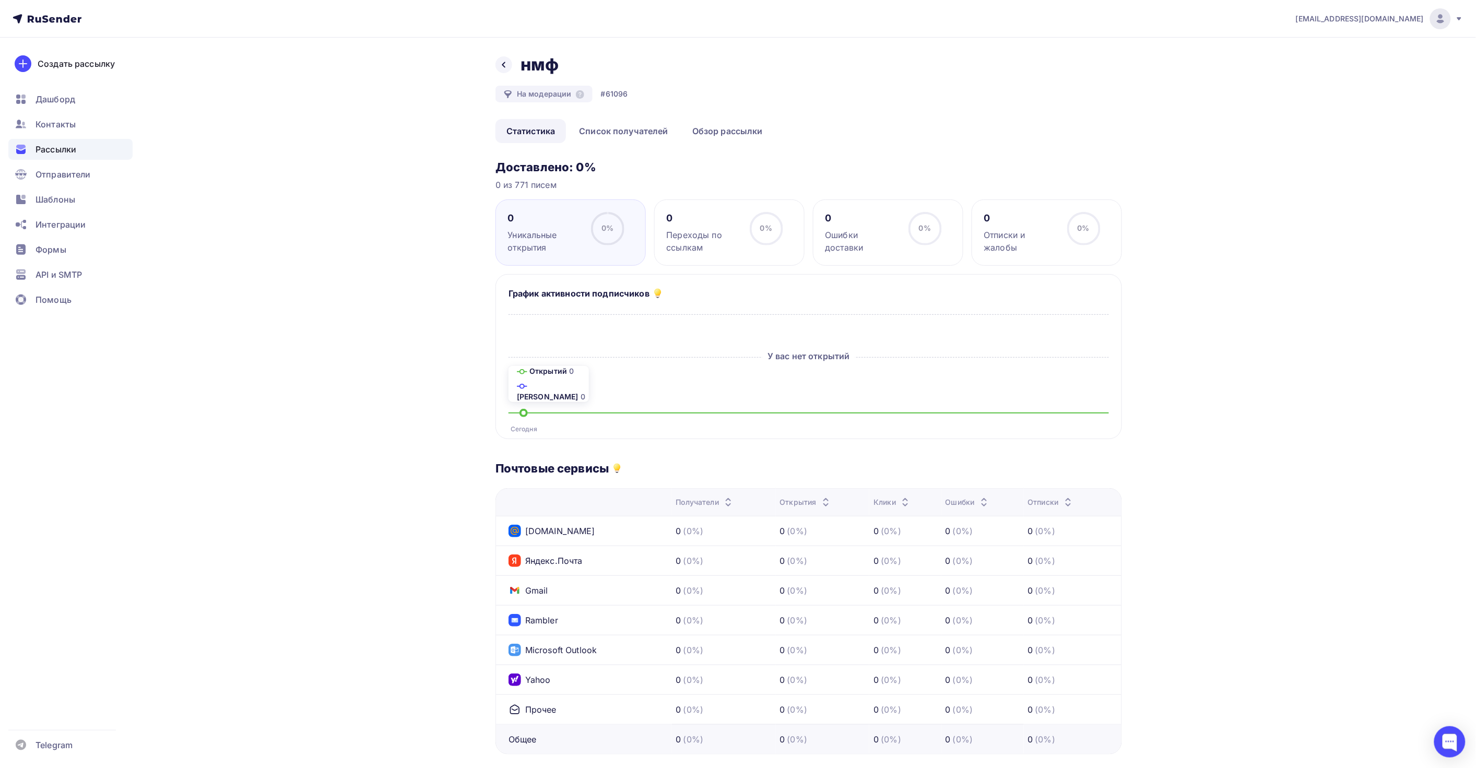
scroll to position [29, 0]
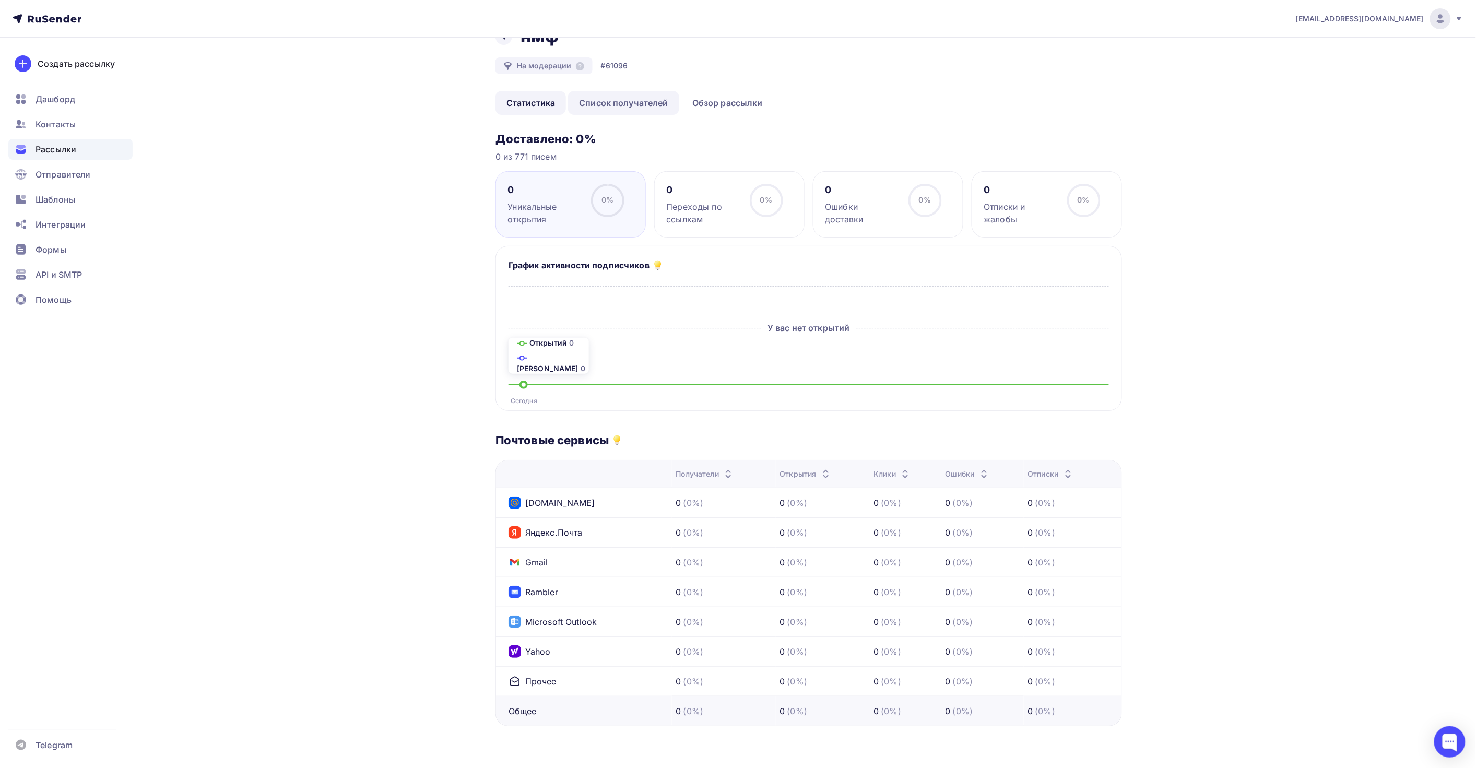
click at [638, 108] on link "Список получателей" at bounding box center [623, 103] width 111 height 24
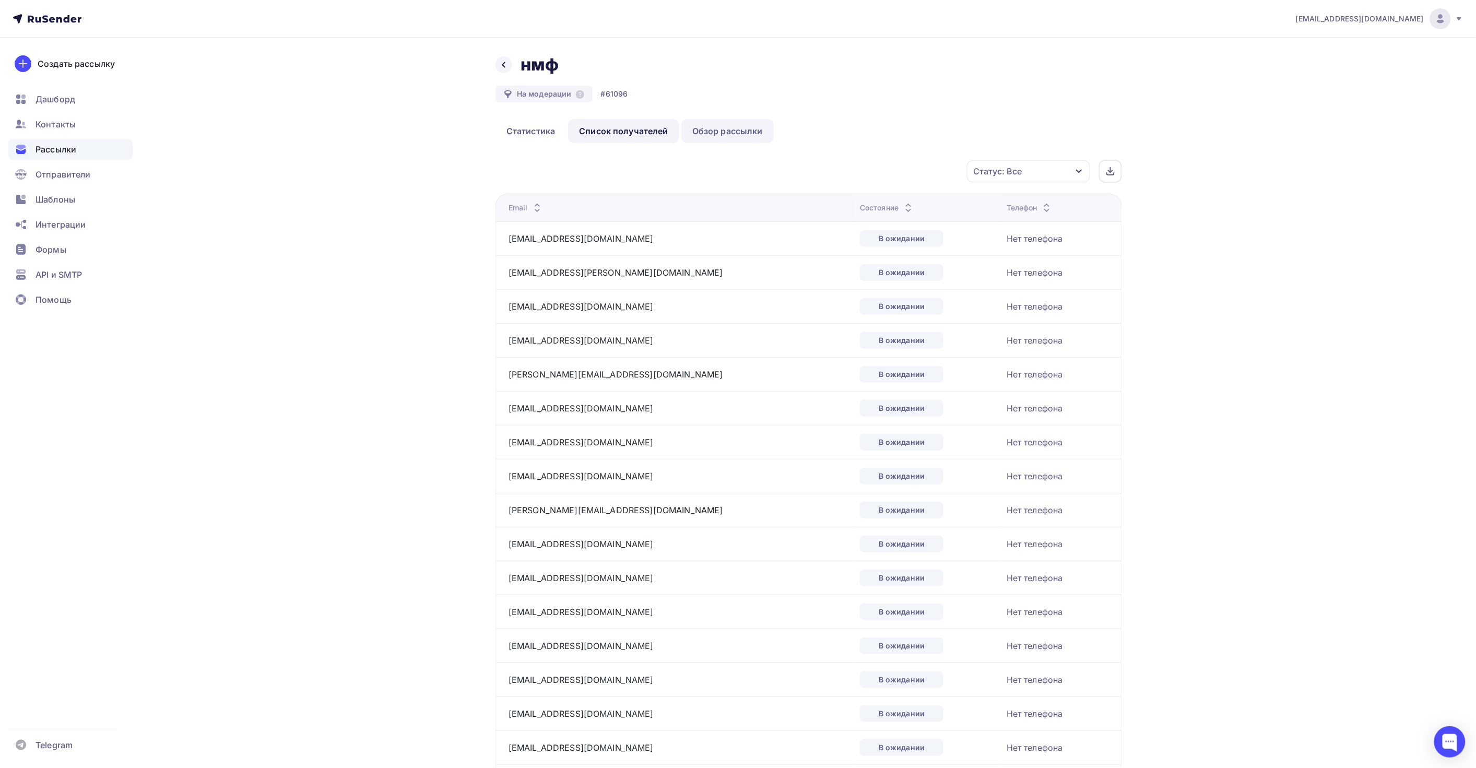
click at [711, 134] on link "Обзор рассылки" at bounding box center [727, 131] width 92 height 24
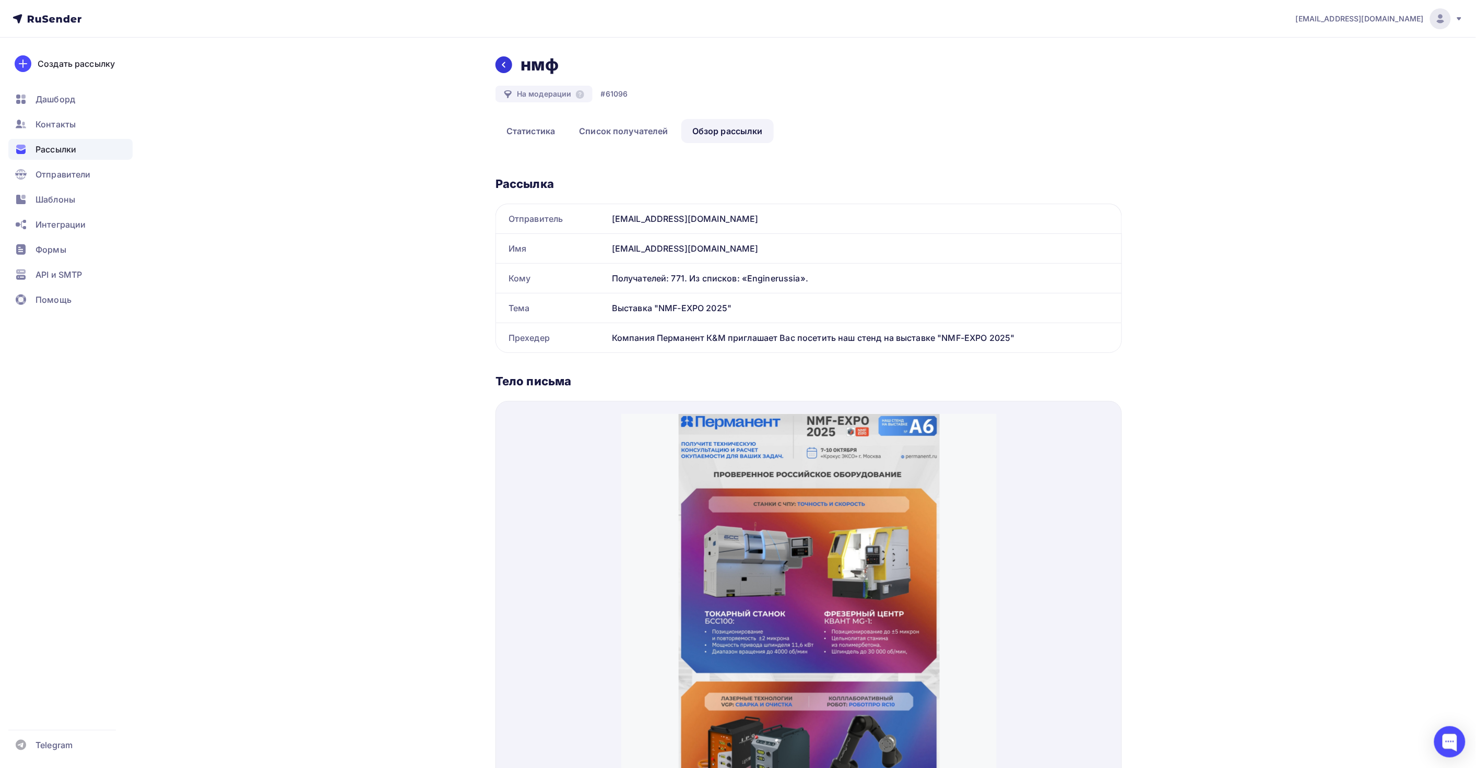
click at [503, 65] on icon at bounding box center [504, 65] width 4 height 6
